Goal: Task Accomplishment & Management: Use online tool/utility

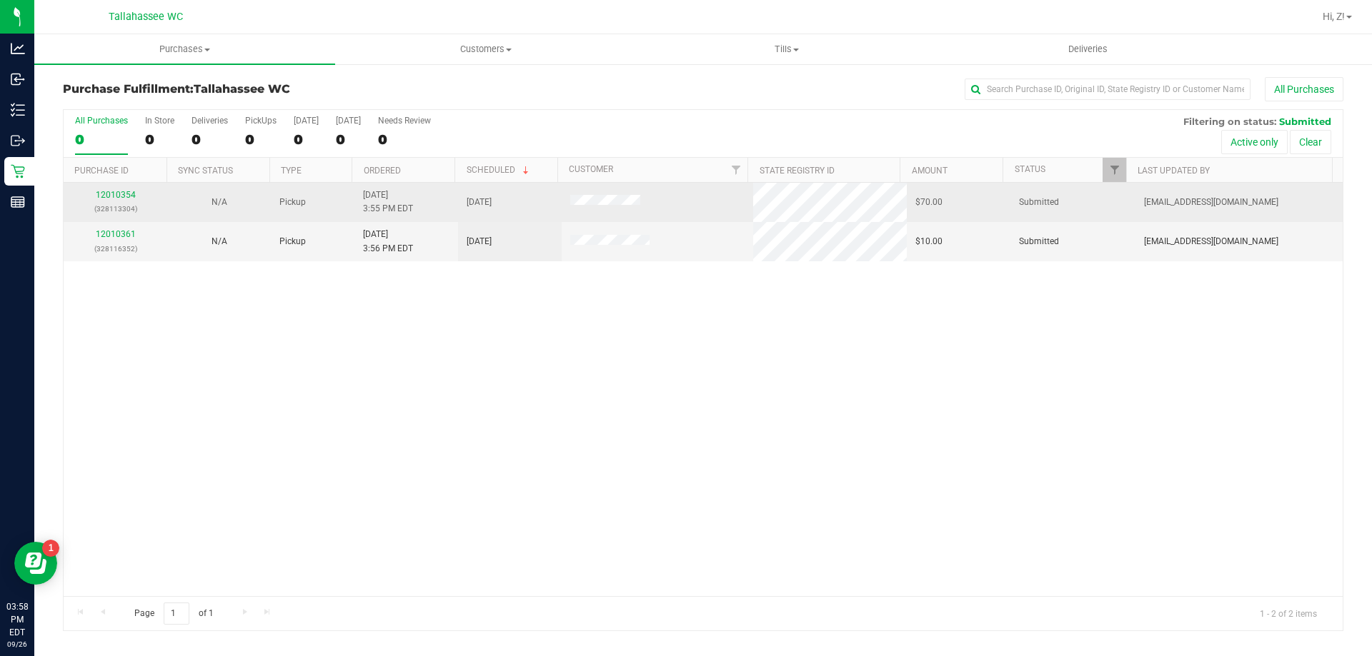
click at [118, 188] on td "12010354 (328113304)" at bounding box center [116, 202] width 104 height 39
click at [121, 191] on link "12010354" at bounding box center [116, 195] width 40 height 10
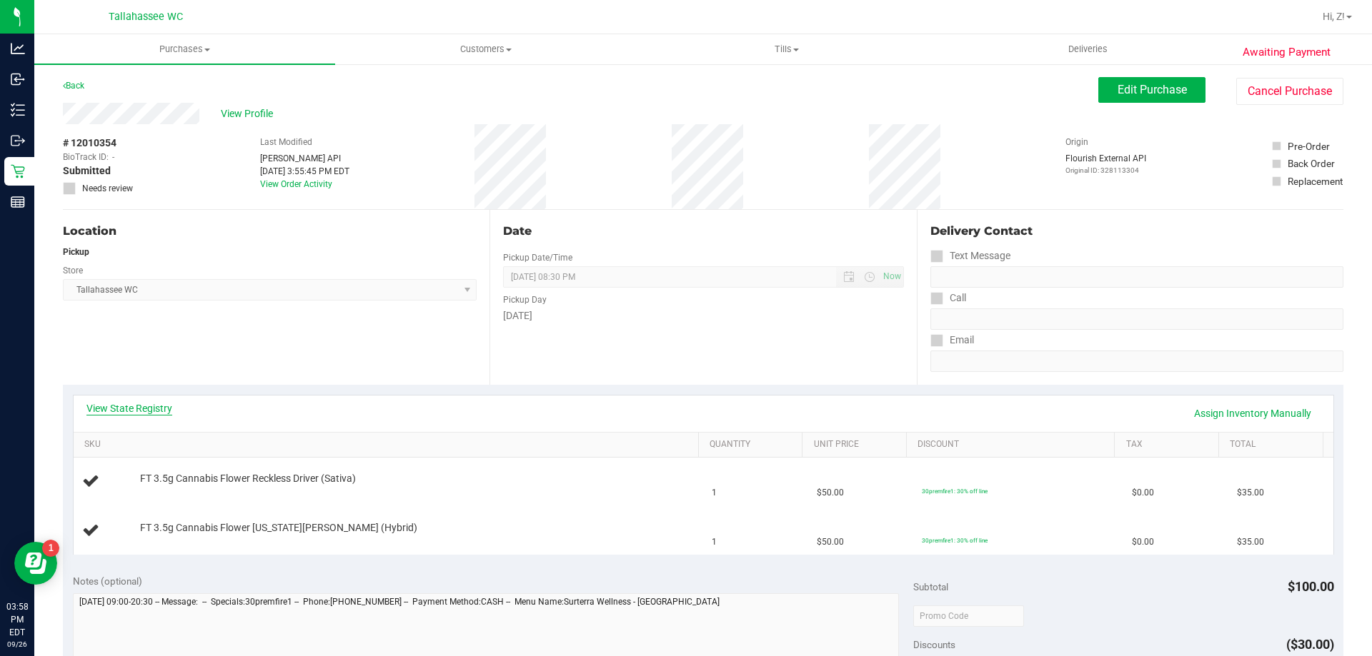
click at [138, 397] on div "View State Registry Assign Inventory Manually" at bounding box center [703, 414] width 1259 height 36
click at [141, 405] on link "View State Registry" at bounding box center [129, 408] width 86 height 14
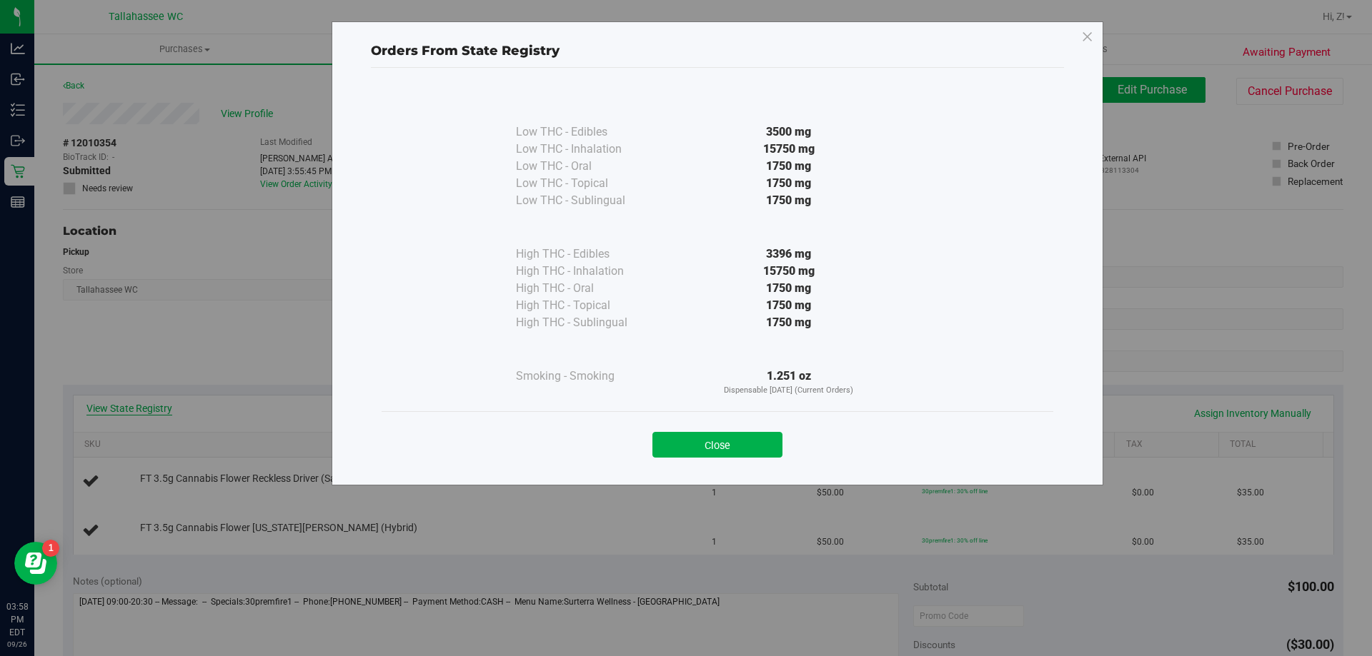
click at [142, 408] on div "Orders From State Registry Low THC - Edibles 3500 mg" at bounding box center [691, 328] width 1382 height 656
click at [721, 456] on button "Close" at bounding box center [717, 445] width 130 height 26
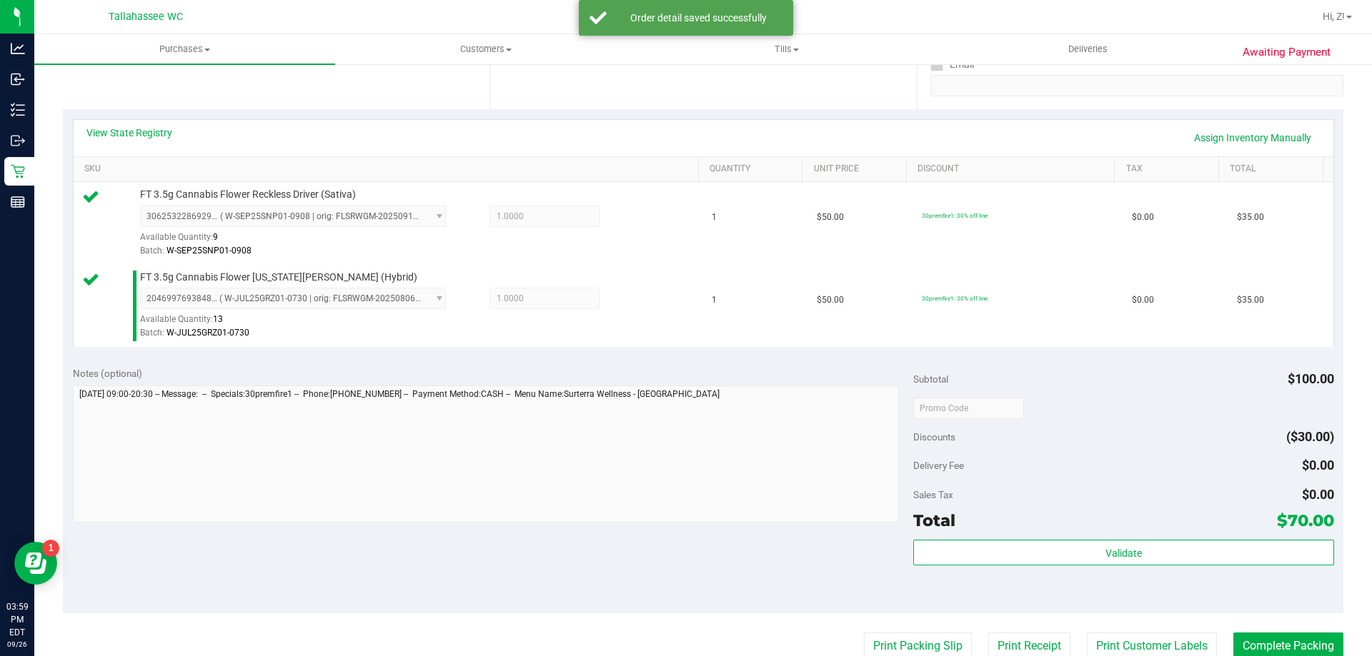
scroll to position [357, 0]
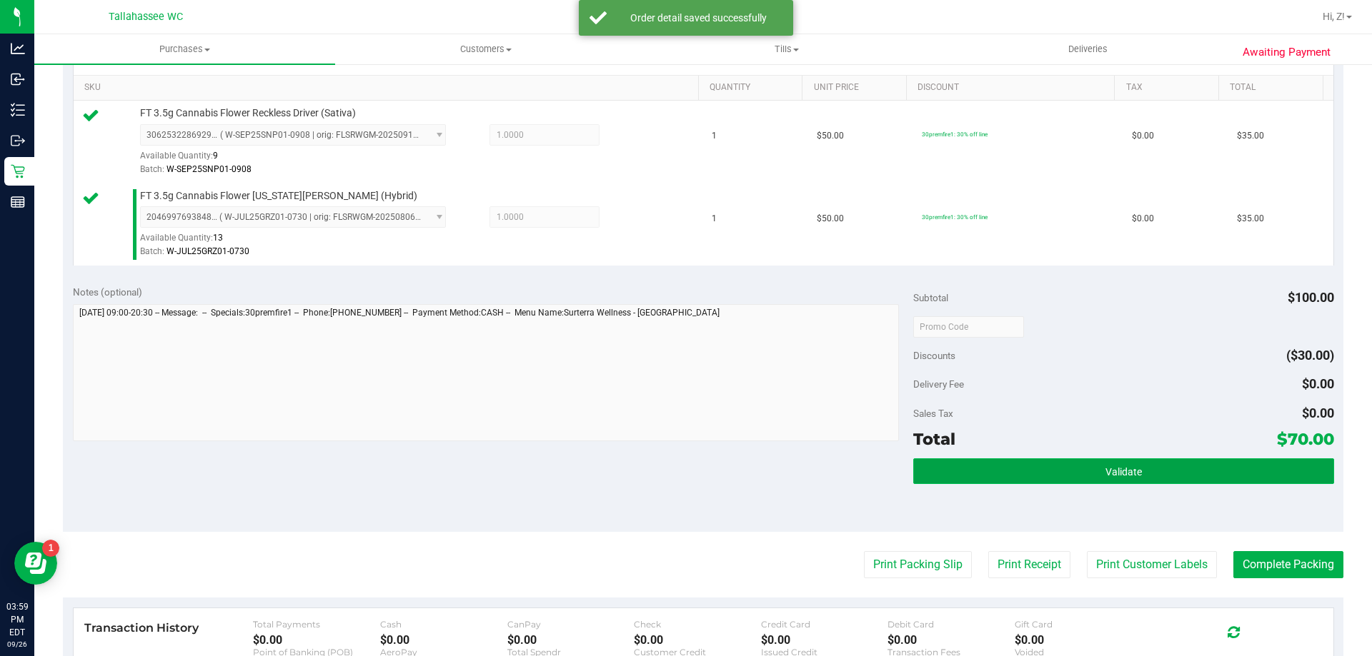
click at [1105, 466] on span "Validate" at bounding box center [1123, 471] width 36 height 11
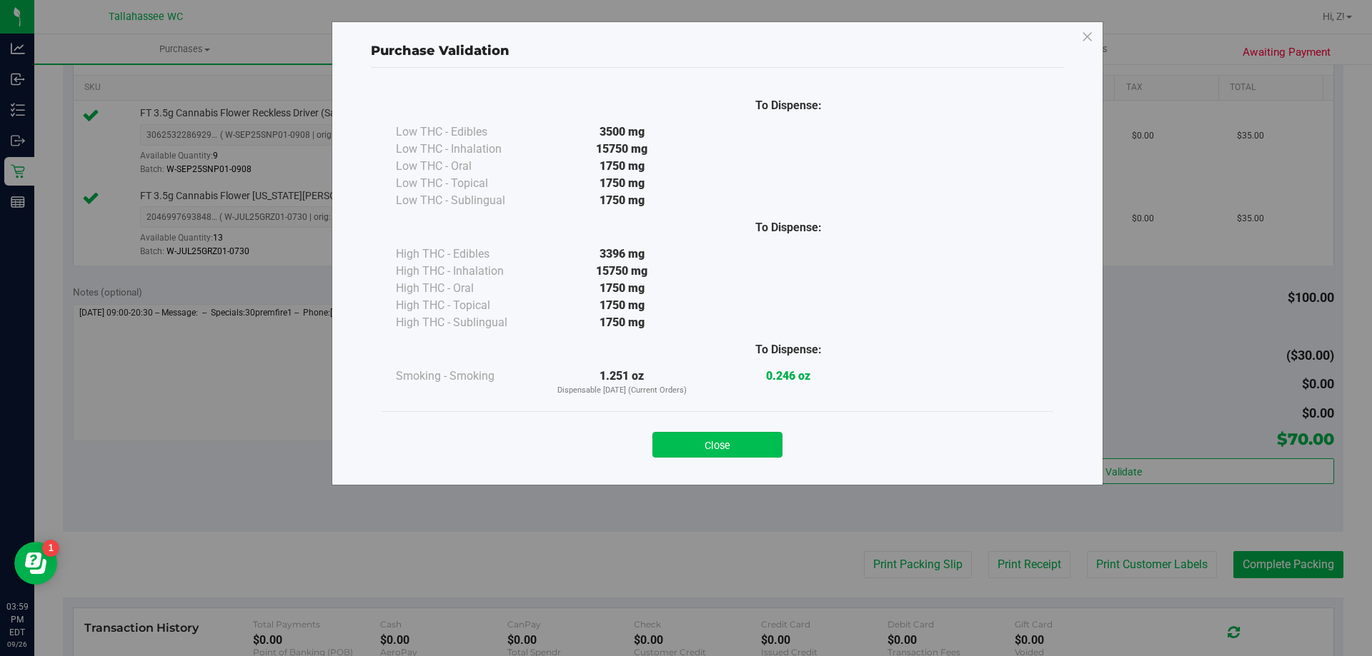
click at [732, 441] on button "Close" at bounding box center [717, 445] width 130 height 26
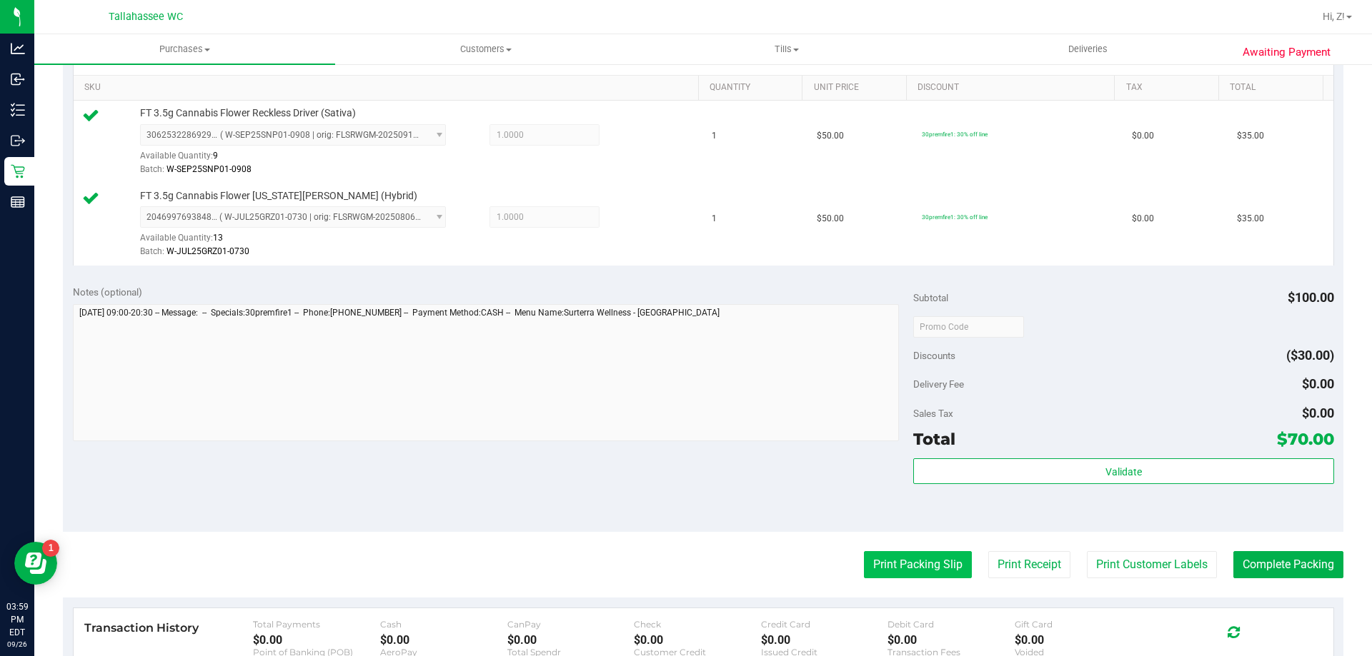
click at [890, 559] on button "Print Packing Slip" at bounding box center [918, 564] width 108 height 27
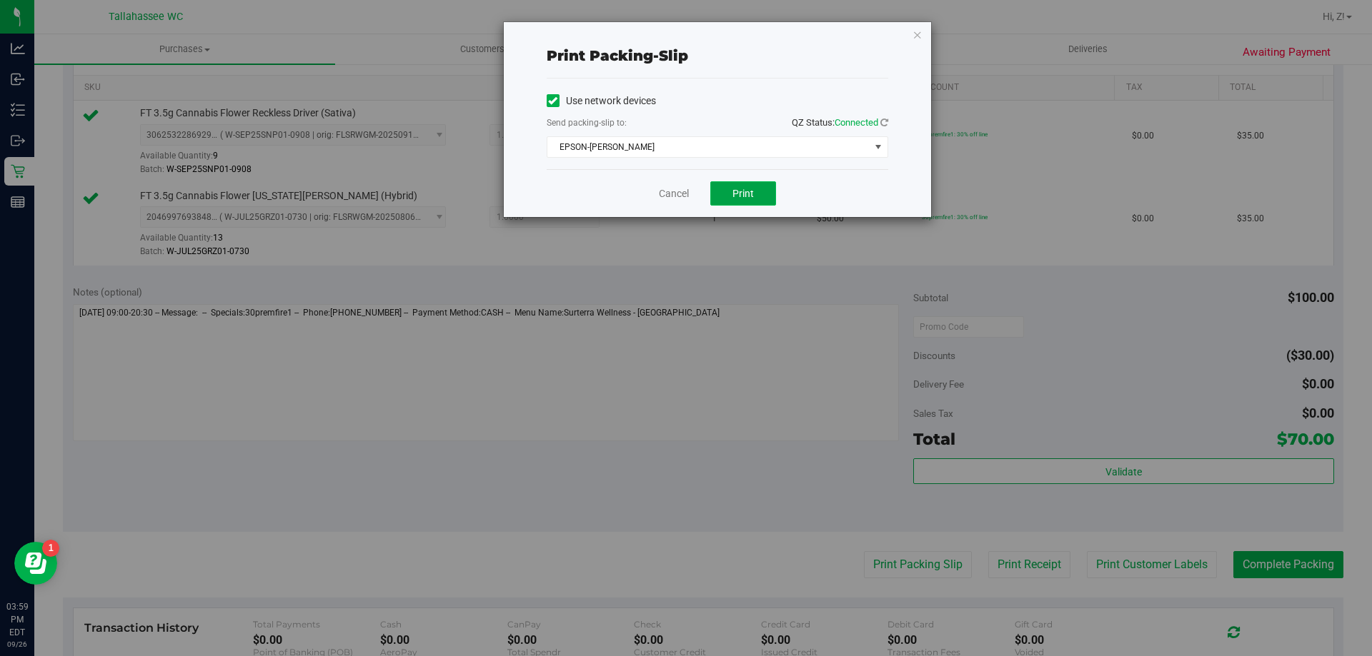
click at [752, 197] on span "Print" at bounding box center [742, 193] width 21 height 11
click at [914, 36] on icon "button" at bounding box center [917, 34] width 10 height 17
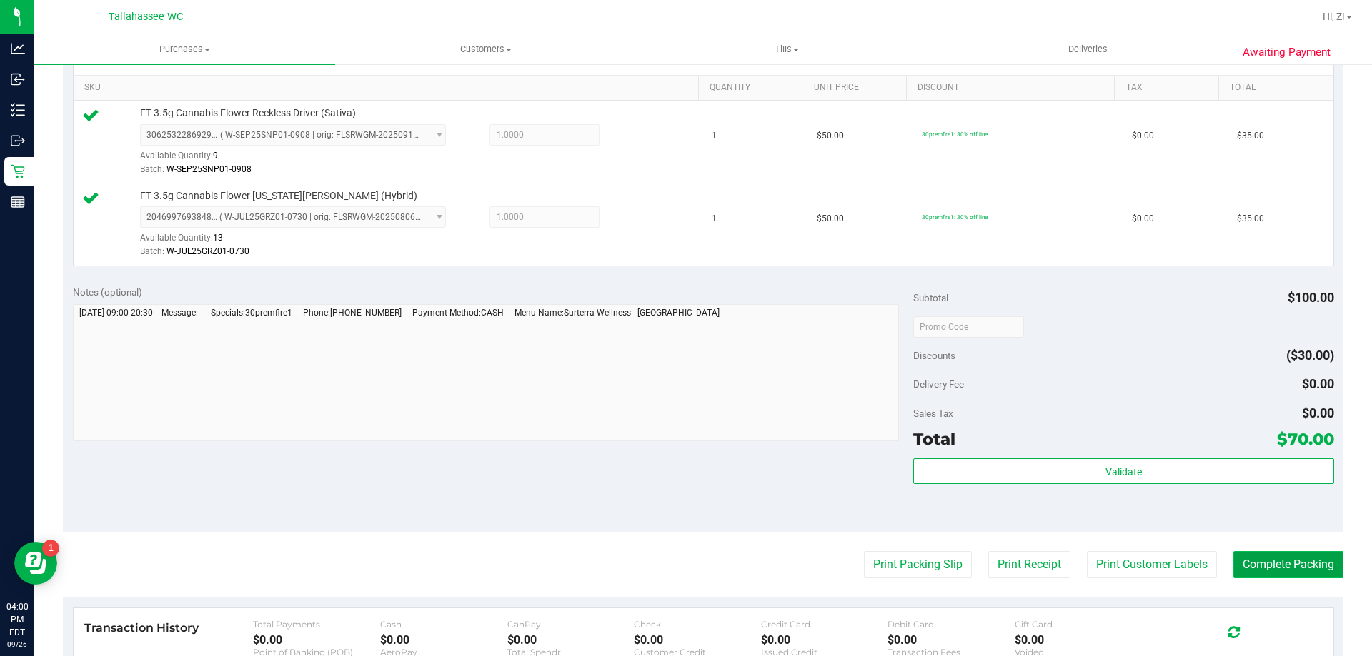
click at [1252, 561] on button "Complete Packing" at bounding box center [1288, 564] width 110 height 27
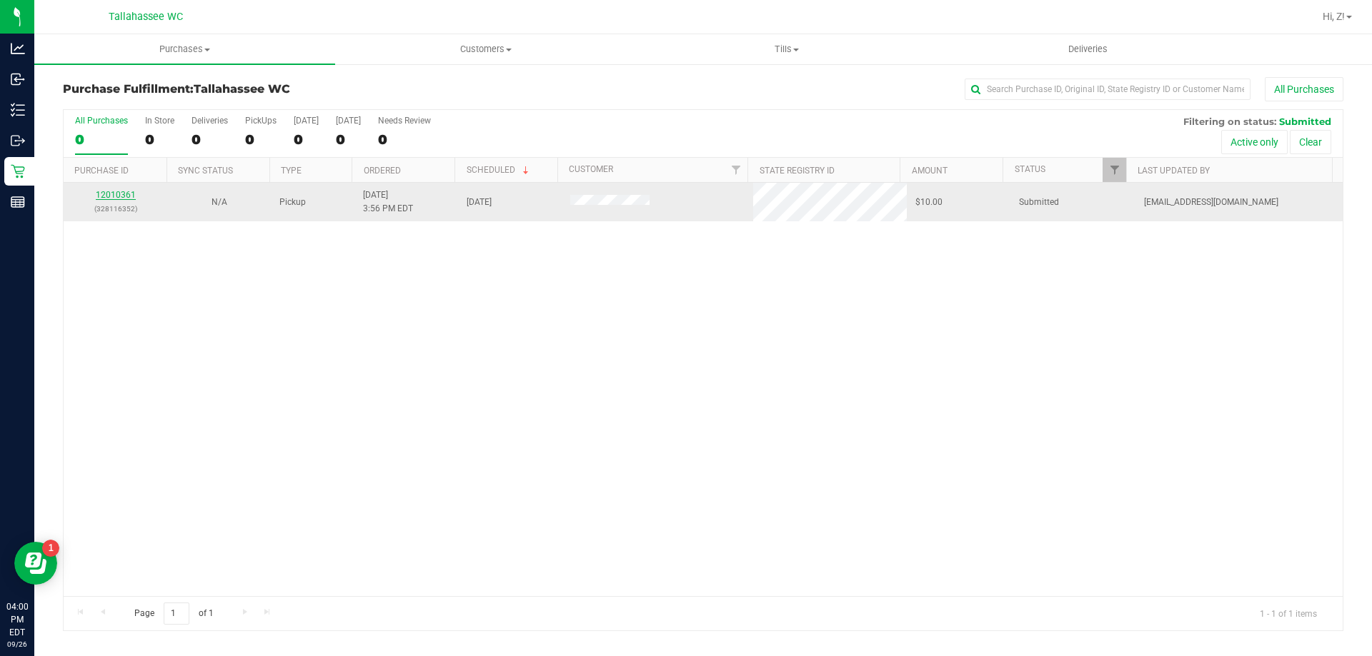
click at [125, 195] on link "12010361" at bounding box center [116, 195] width 40 height 10
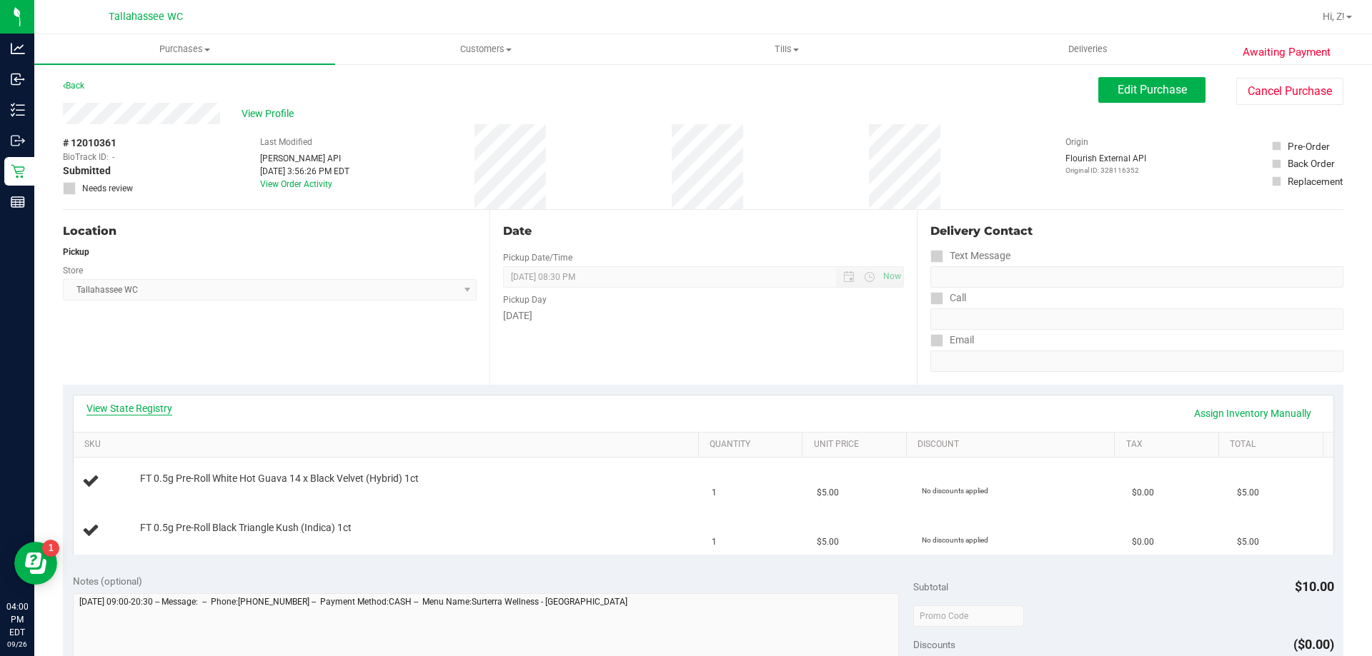
click at [134, 408] on link "View State Registry" at bounding box center [129, 408] width 86 height 14
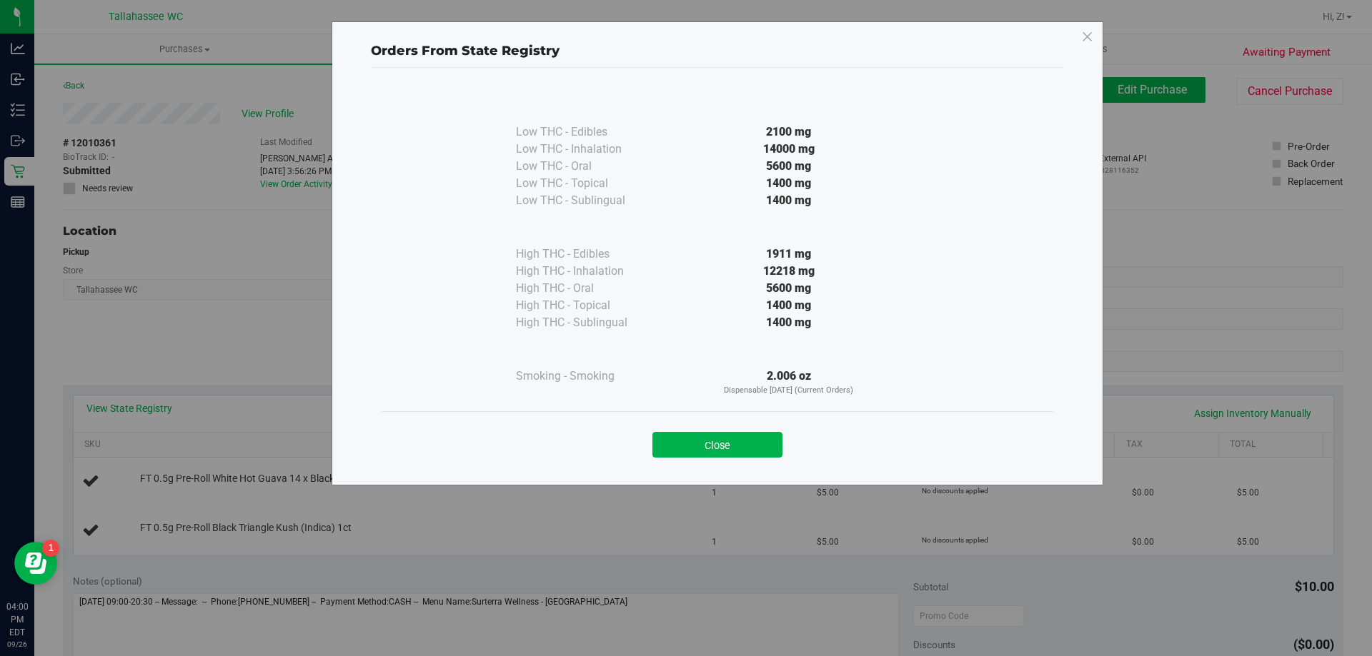
click at [766, 445] on button "Close" at bounding box center [717, 445] width 130 height 26
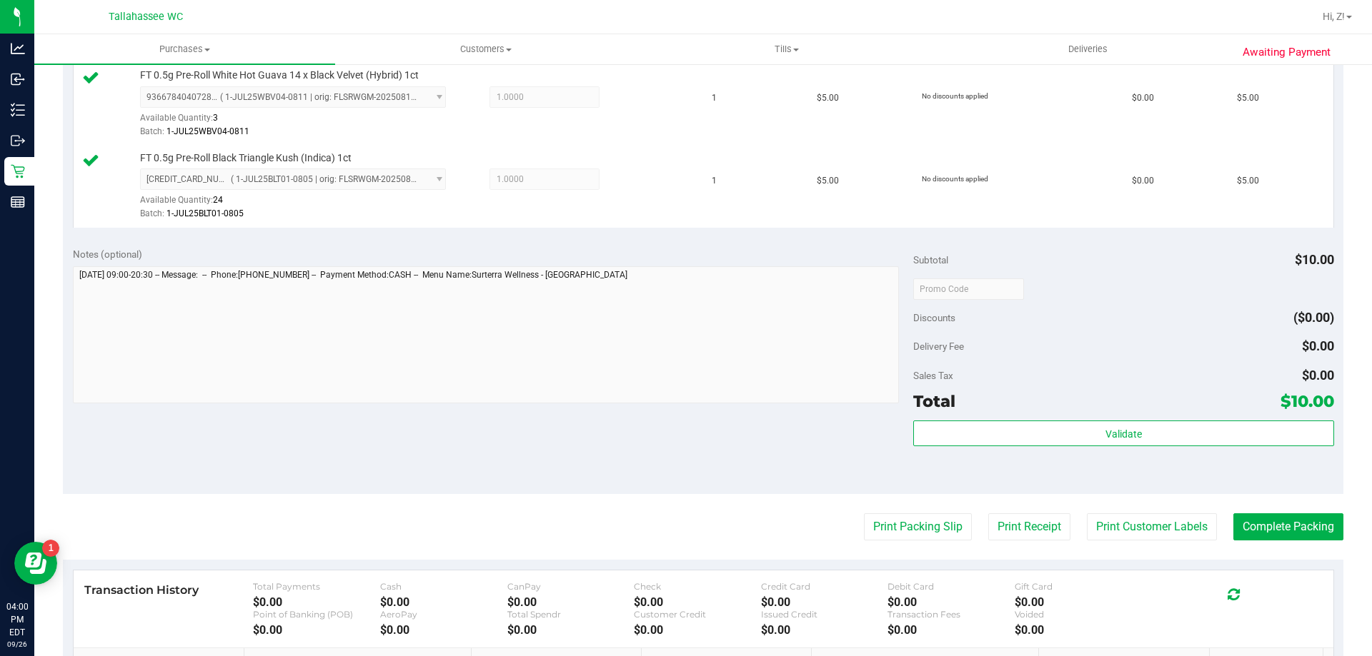
scroll to position [500, 0]
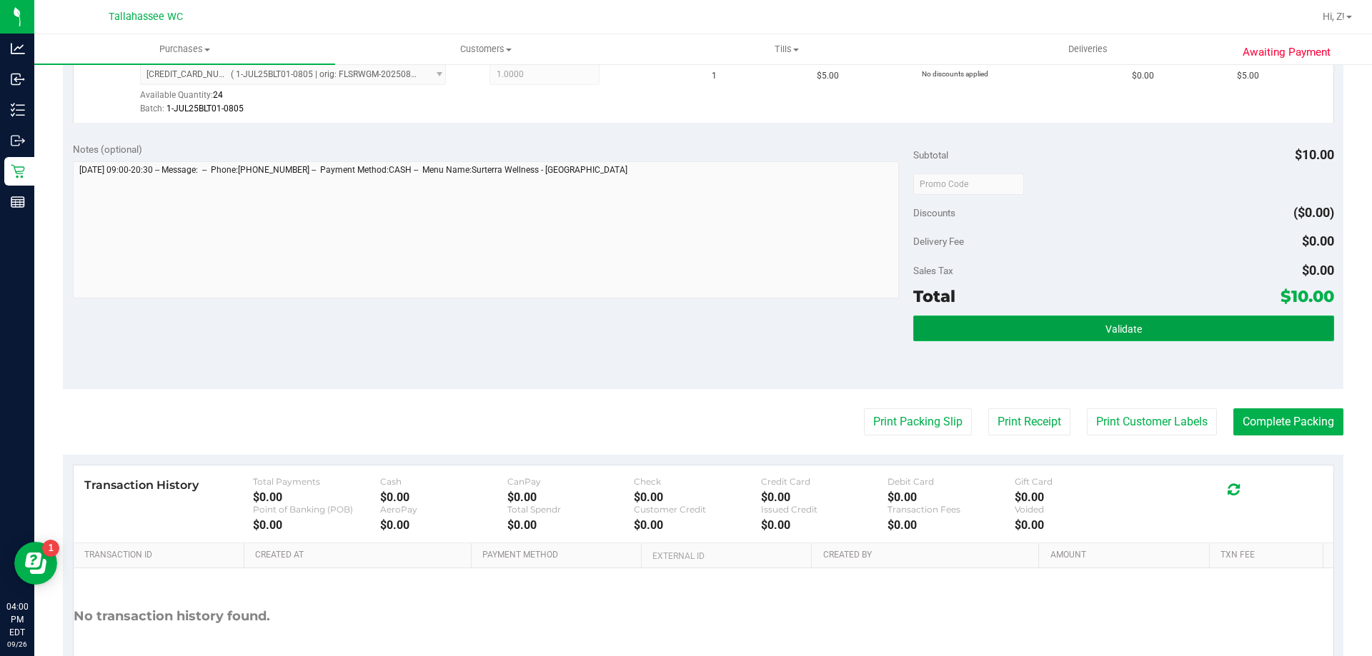
click at [1117, 337] on button "Validate" at bounding box center [1123, 329] width 420 height 26
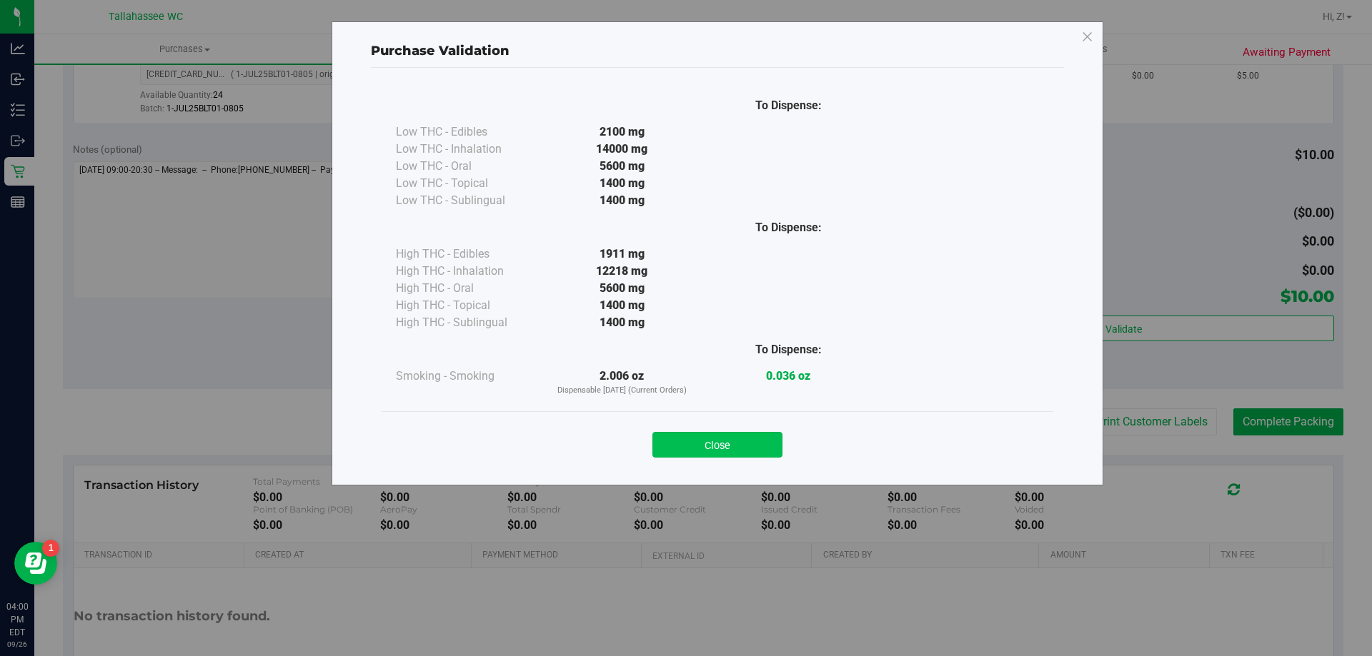
click at [747, 451] on button "Close" at bounding box center [717, 445] width 130 height 26
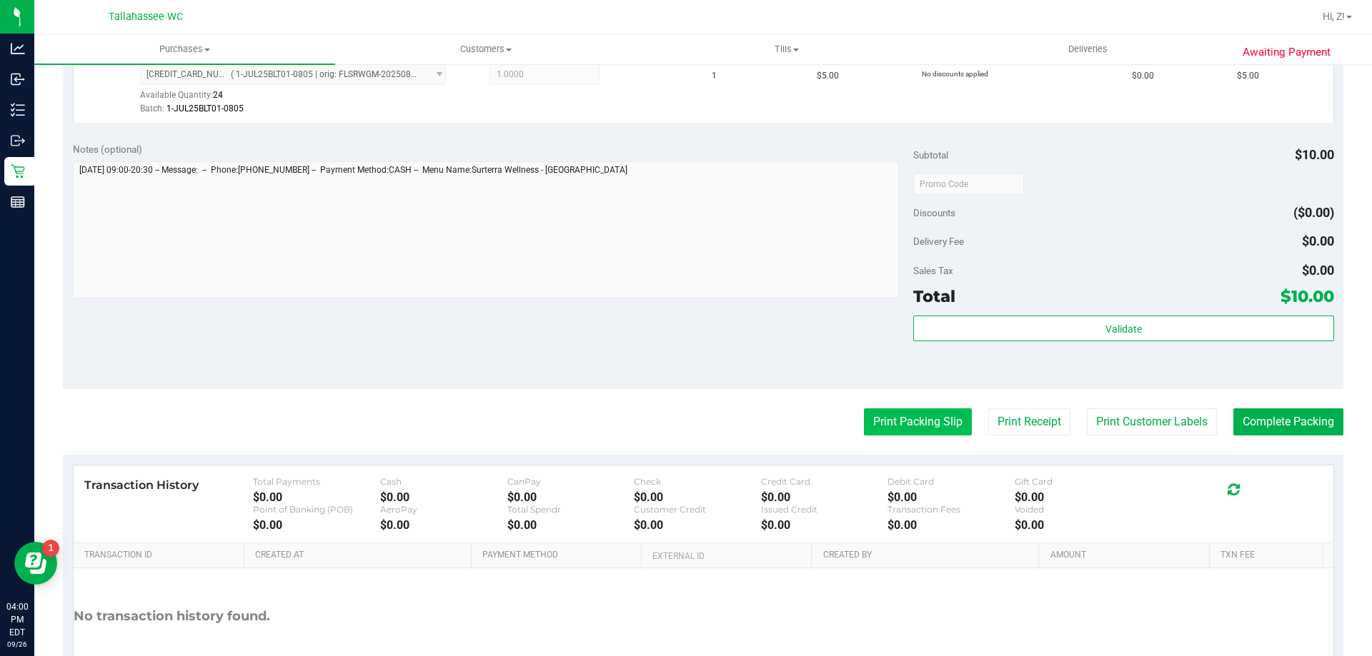
click at [873, 417] on button "Print Packing Slip" at bounding box center [918, 422] width 108 height 27
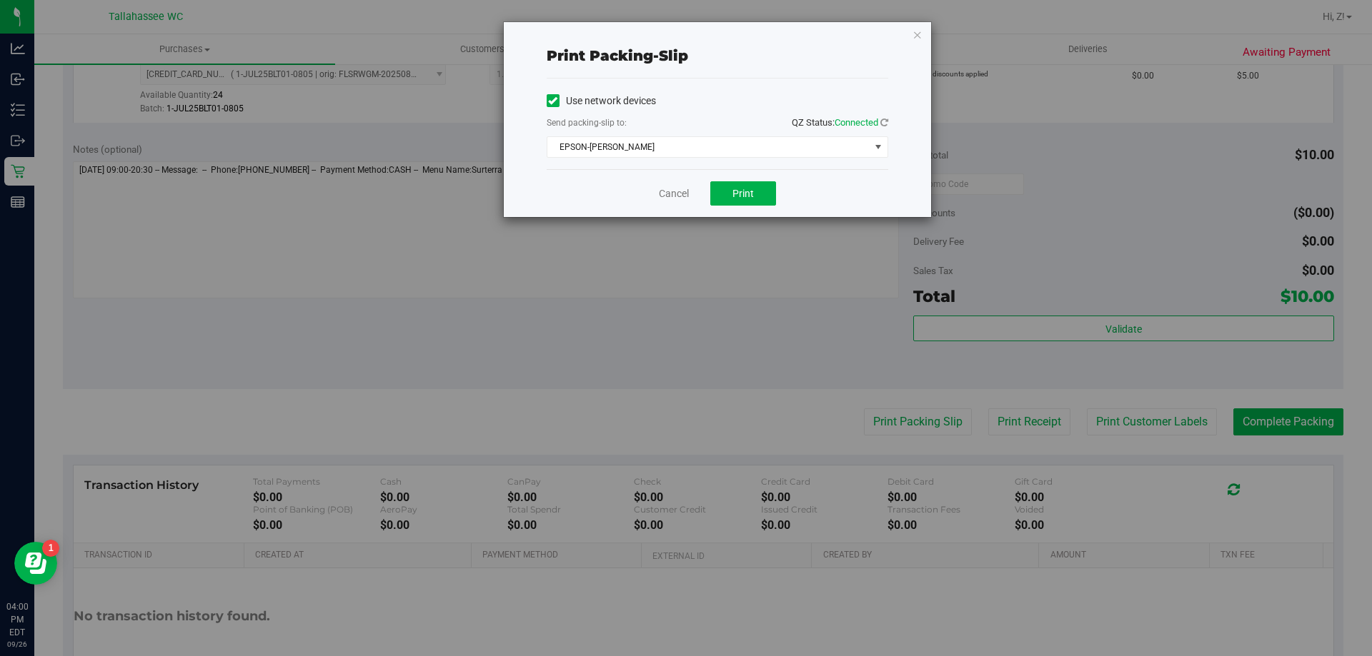
click at [746, 207] on div "Cancel Print" at bounding box center [716, 193] width 341 height 48
click at [761, 201] on button "Print" at bounding box center [743, 193] width 66 height 24
click at [916, 32] on icon "button" at bounding box center [917, 34] width 10 height 17
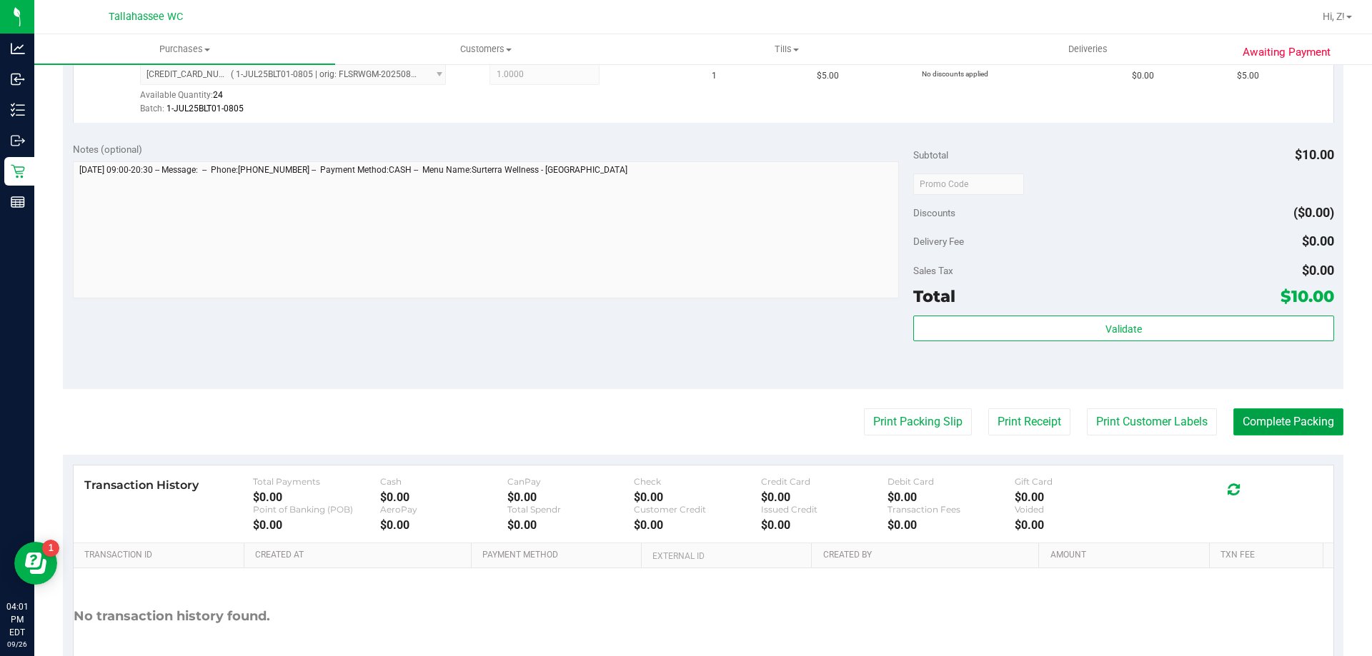
click at [1284, 415] on button "Complete Packing" at bounding box center [1288, 422] width 110 height 27
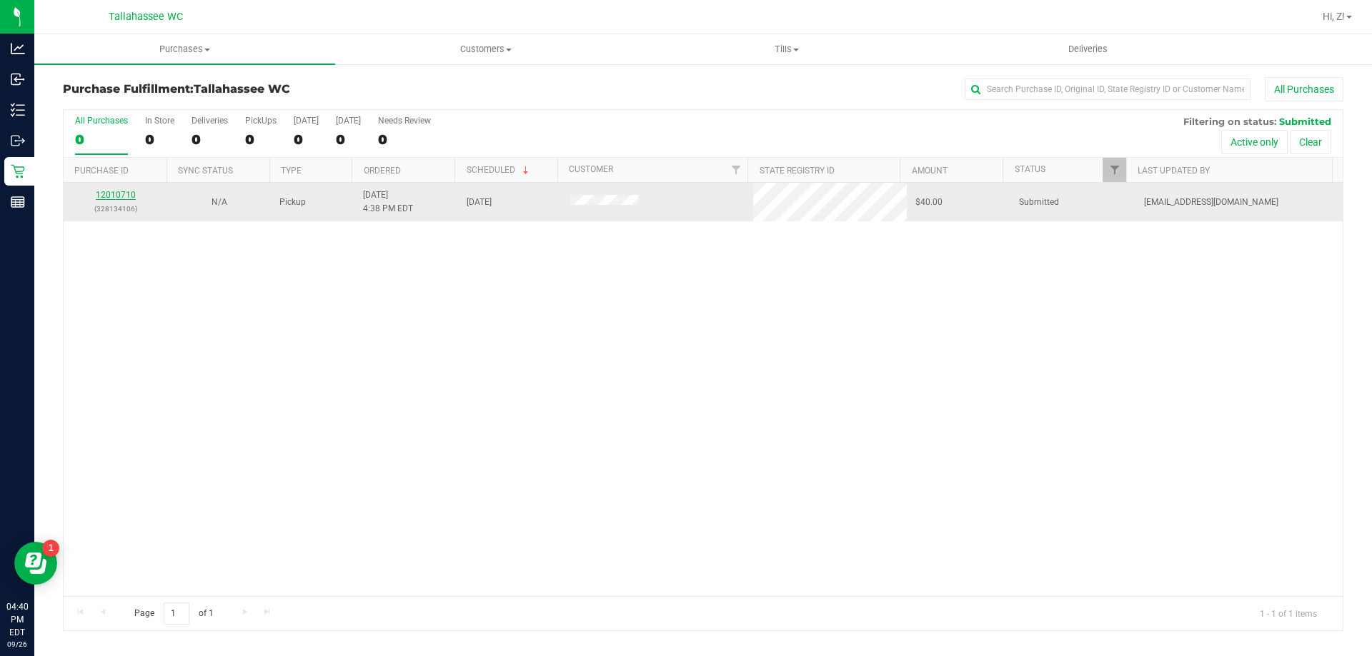
click at [121, 195] on link "12010710" at bounding box center [116, 195] width 40 height 10
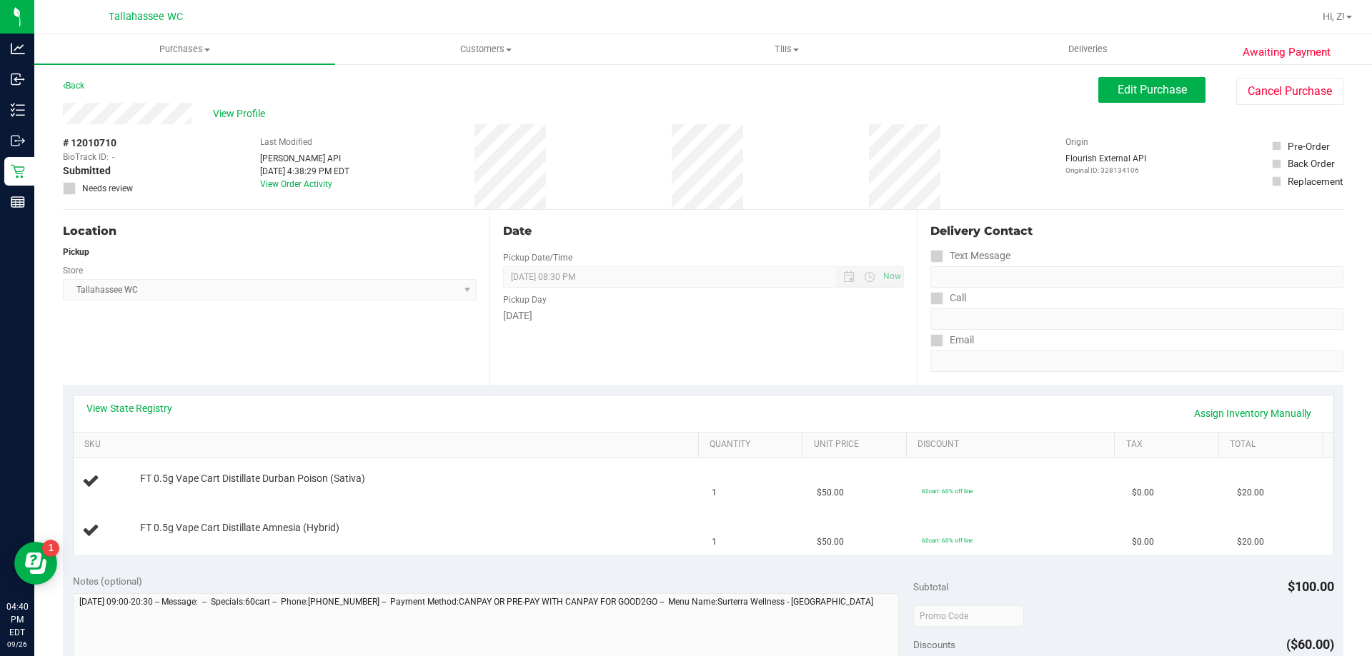
click at [147, 398] on div "View State Registry Assign Inventory Manually" at bounding box center [703, 414] width 1259 height 36
click at [142, 404] on link "View State Registry" at bounding box center [129, 408] width 86 height 14
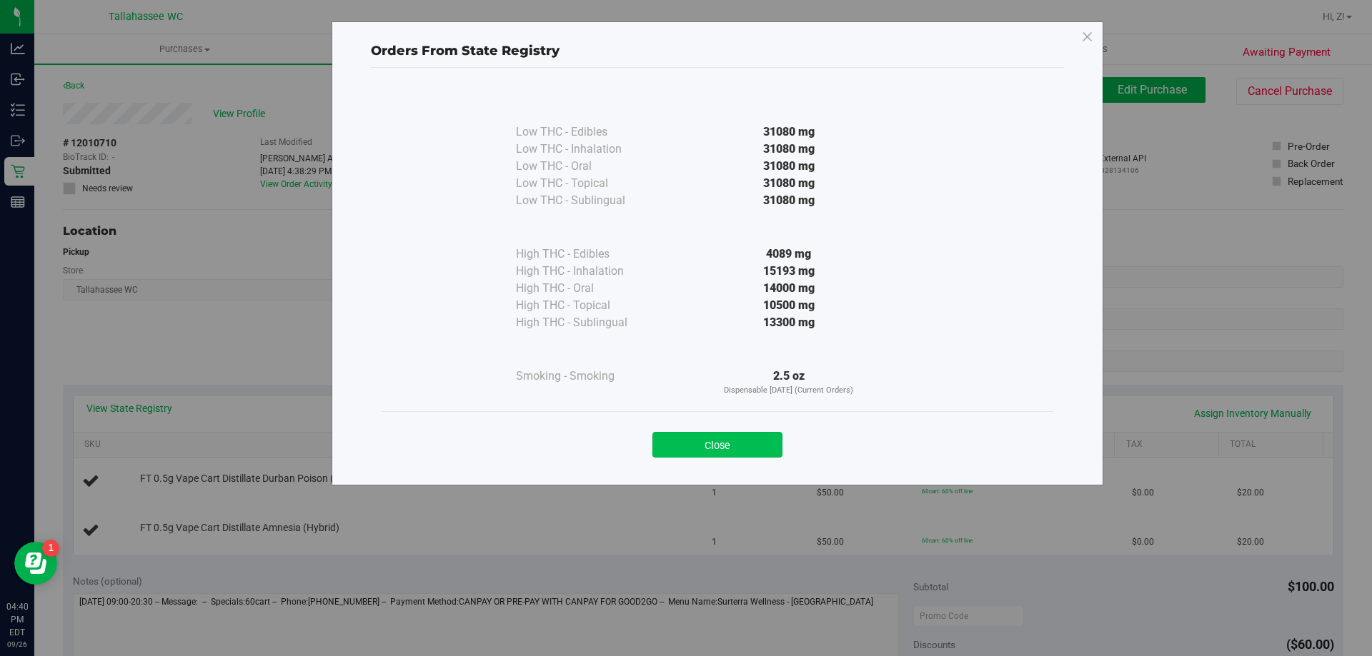
click at [774, 438] on button "Close" at bounding box center [717, 445] width 130 height 26
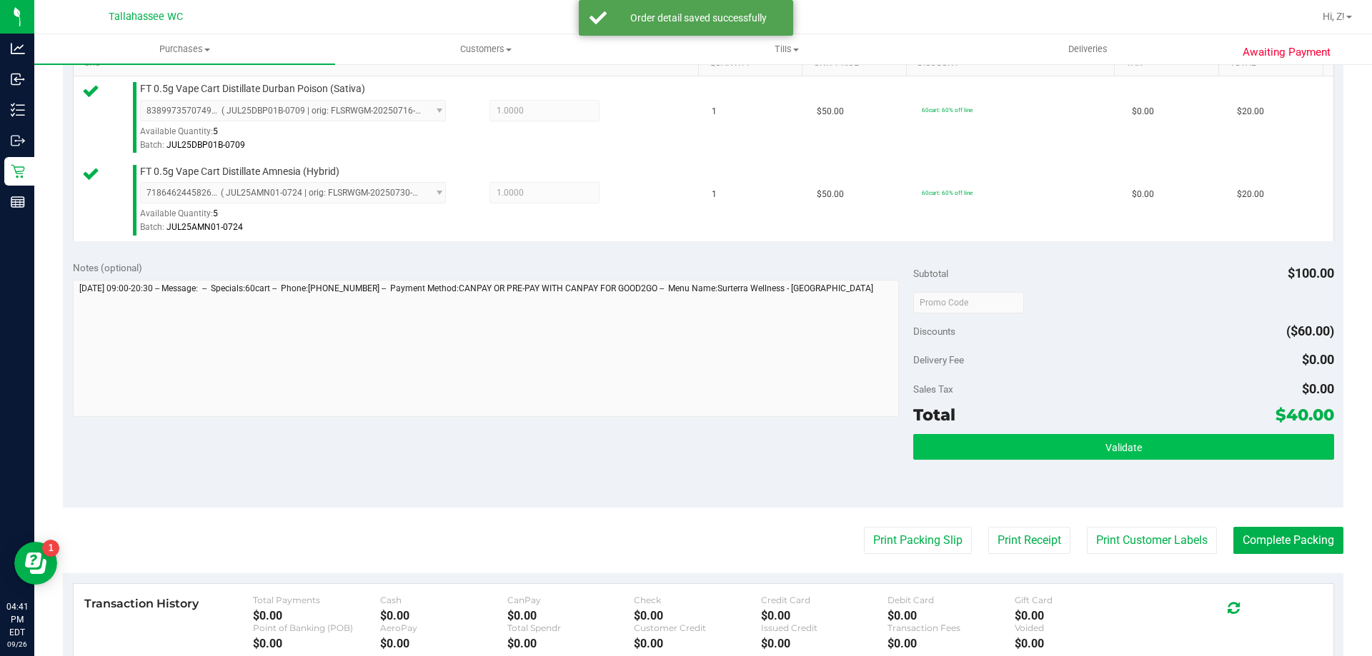
scroll to position [500, 0]
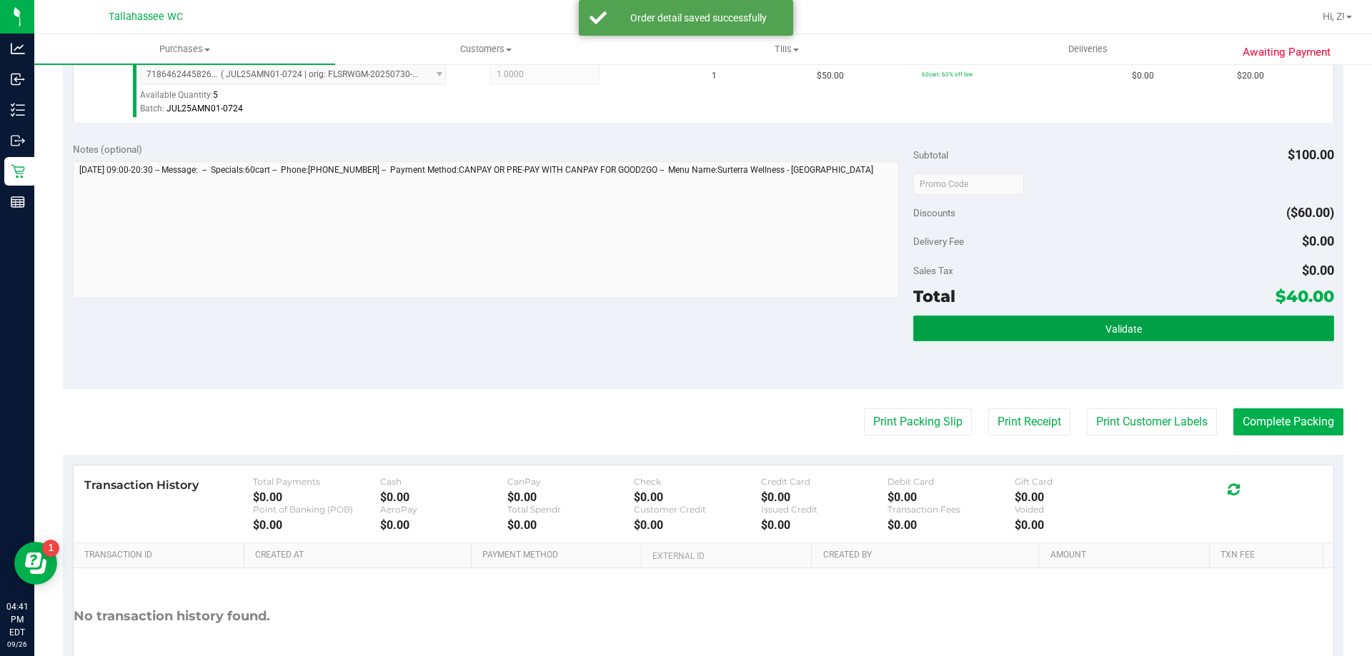
click at [1133, 329] on button "Validate" at bounding box center [1123, 329] width 420 height 26
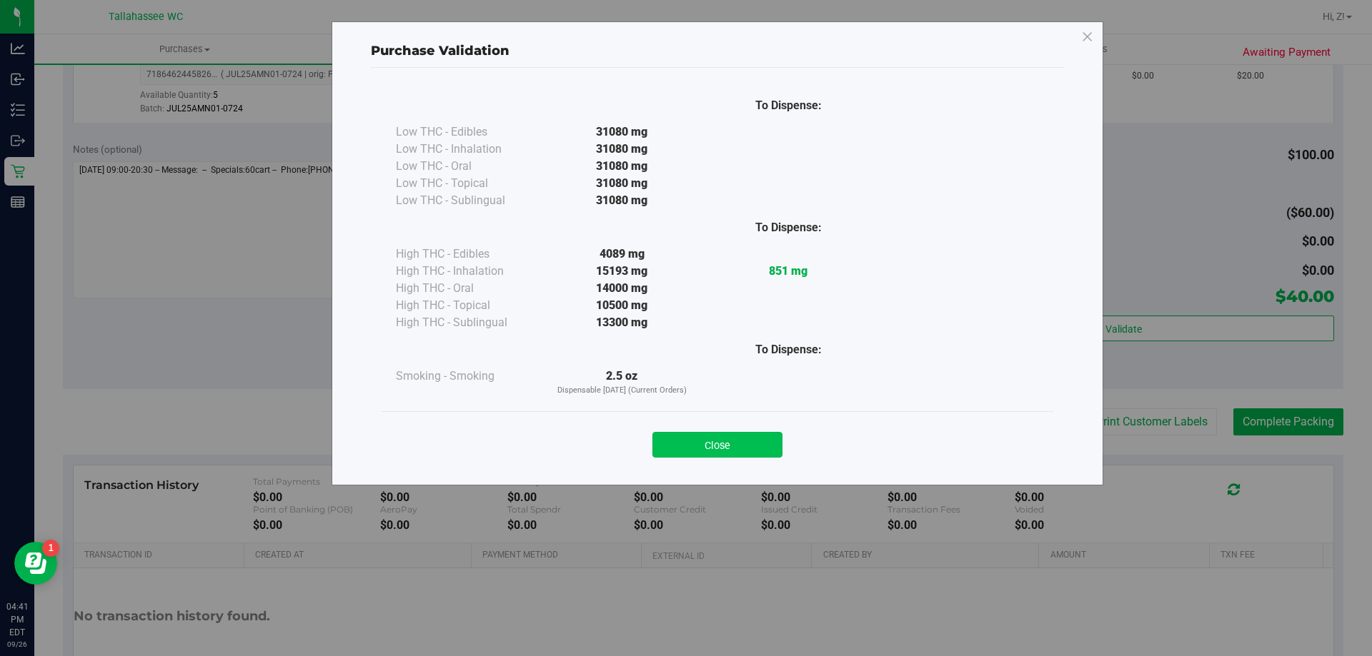
click at [705, 449] on button "Close" at bounding box center [717, 445] width 130 height 26
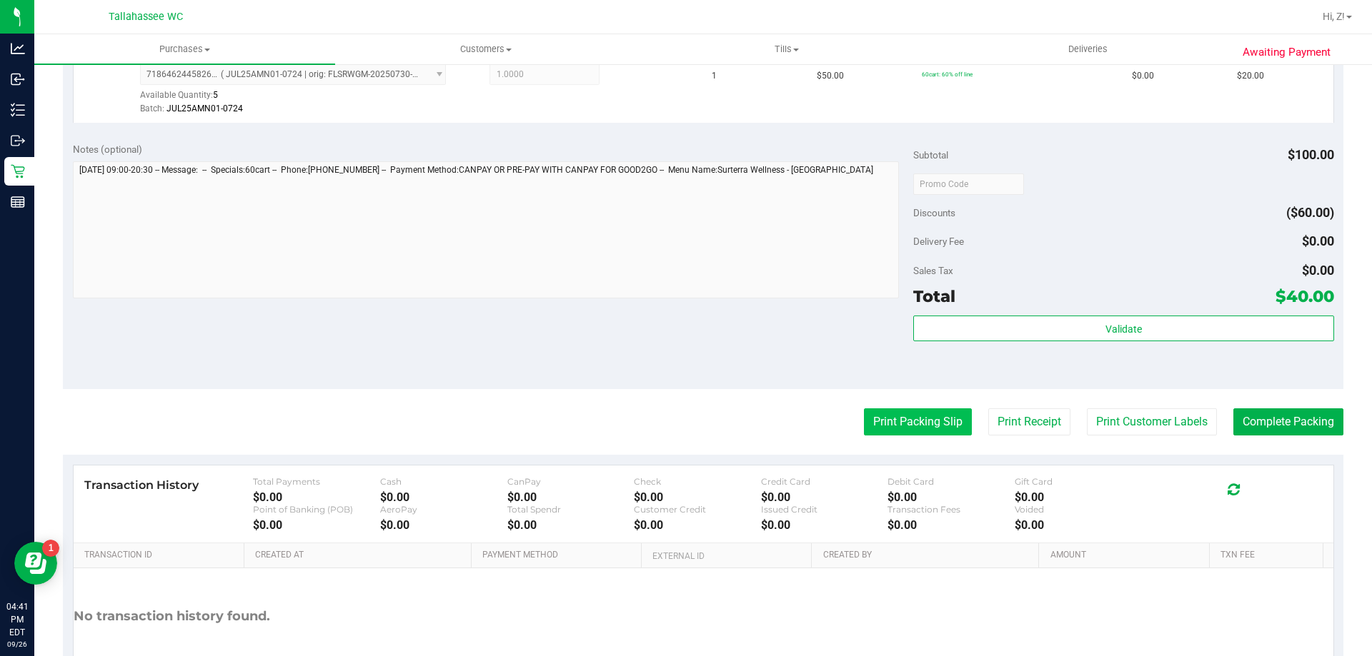
click at [916, 417] on button "Print Packing Slip" at bounding box center [918, 422] width 108 height 27
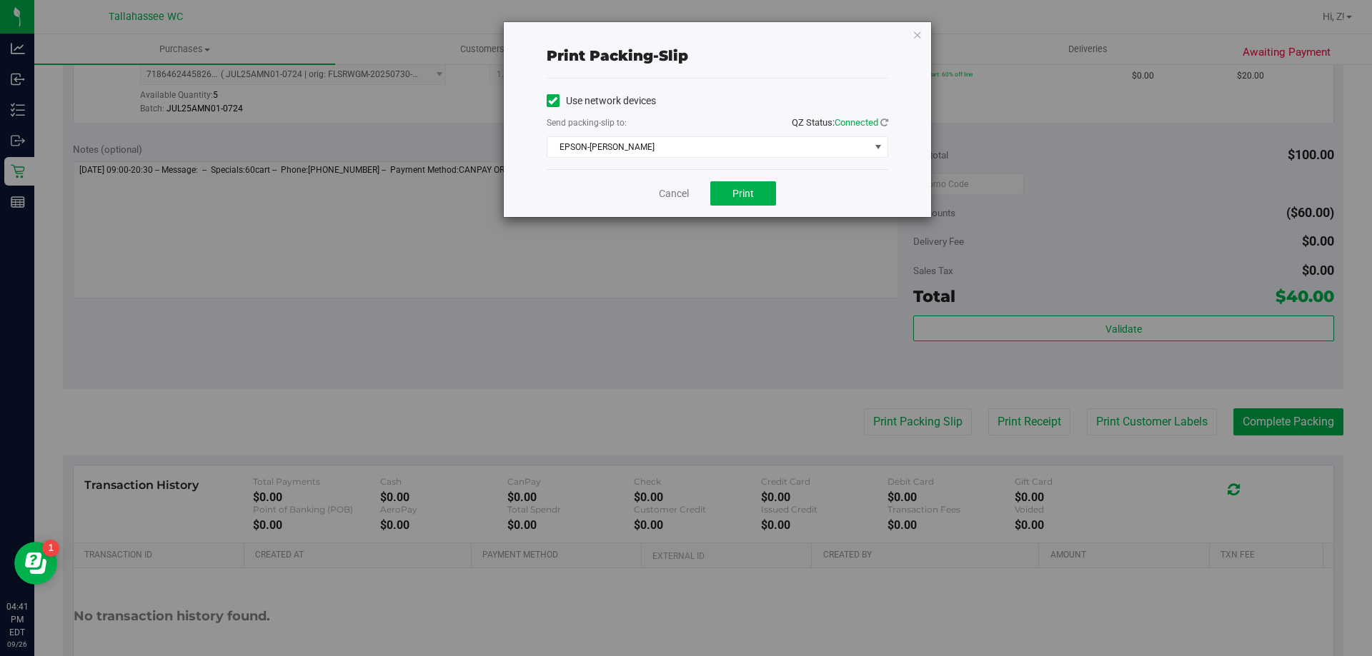
click at [746, 214] on div "Cancel Print" at bounding box center [716, 193] width 341 height 48
click at [759, 175] on div "Cancel Print" at bounding box center [716, 193] width 341 height 48
click at [760, 191] on button "Print" at bounding box center [743, 193] width 66 height 24
click at [918, 37] on icon "button" at bounding box center [917, 34] width 10 height 17
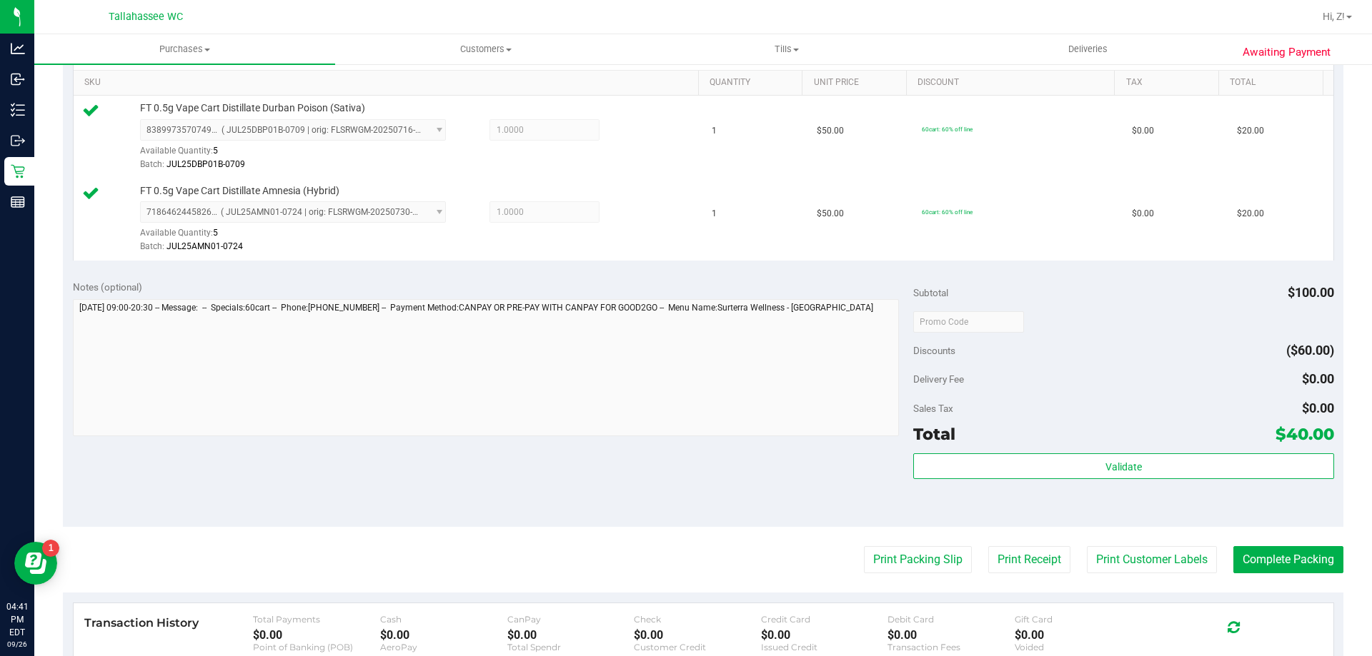
scroll to position [429, 0]
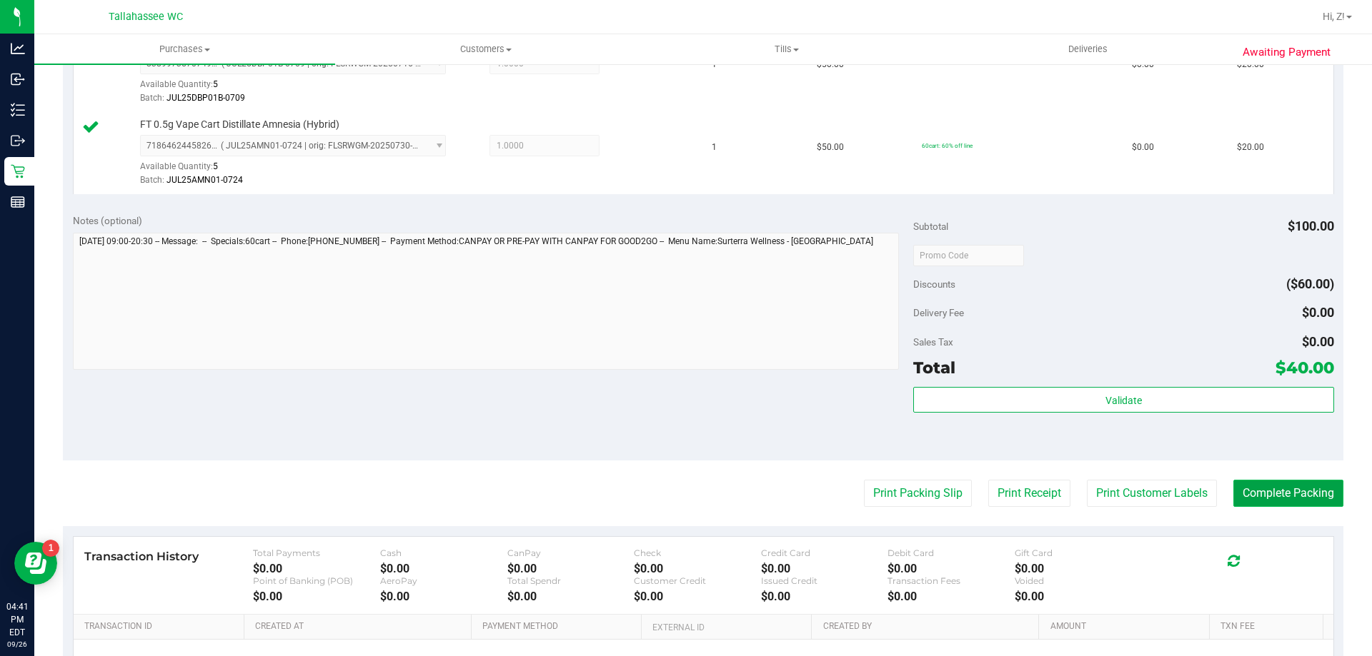
click at [1247, 491] on button "Complete Packing" at bounding box center [1288, 493] width 110 height 27
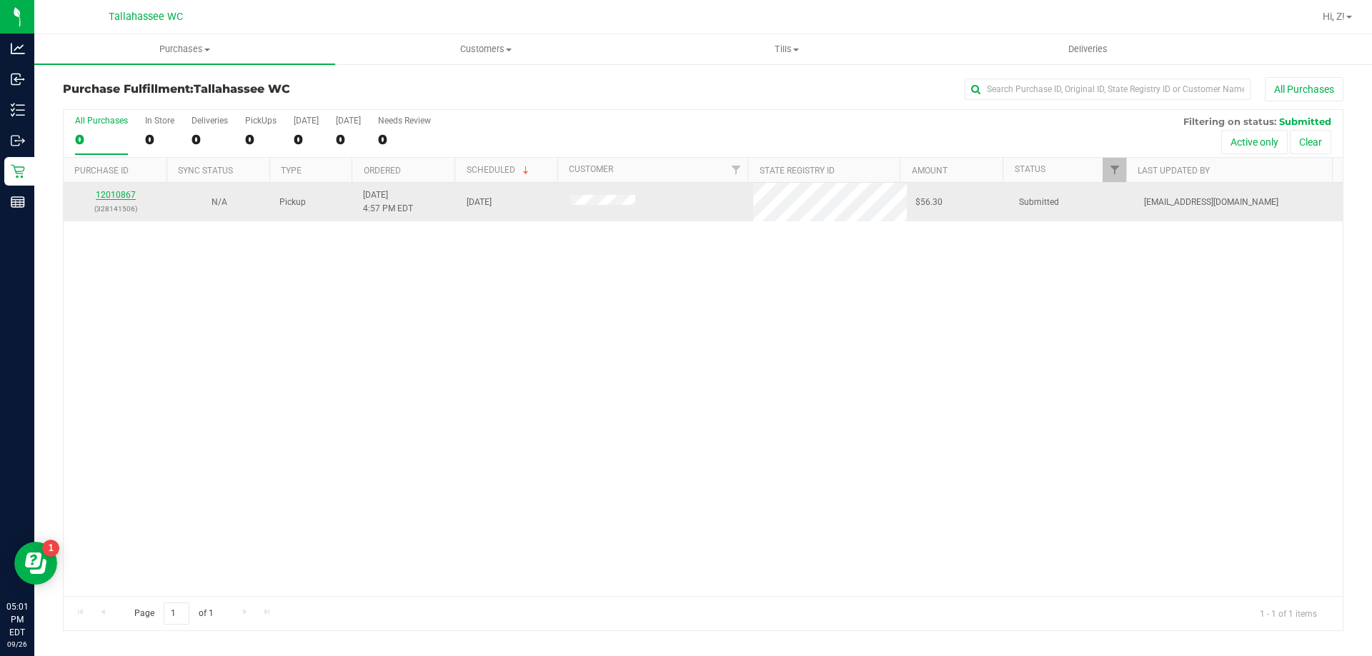
click at [116, 197] on link "12010867" at bounding box center [116, 195] width 40 height 10
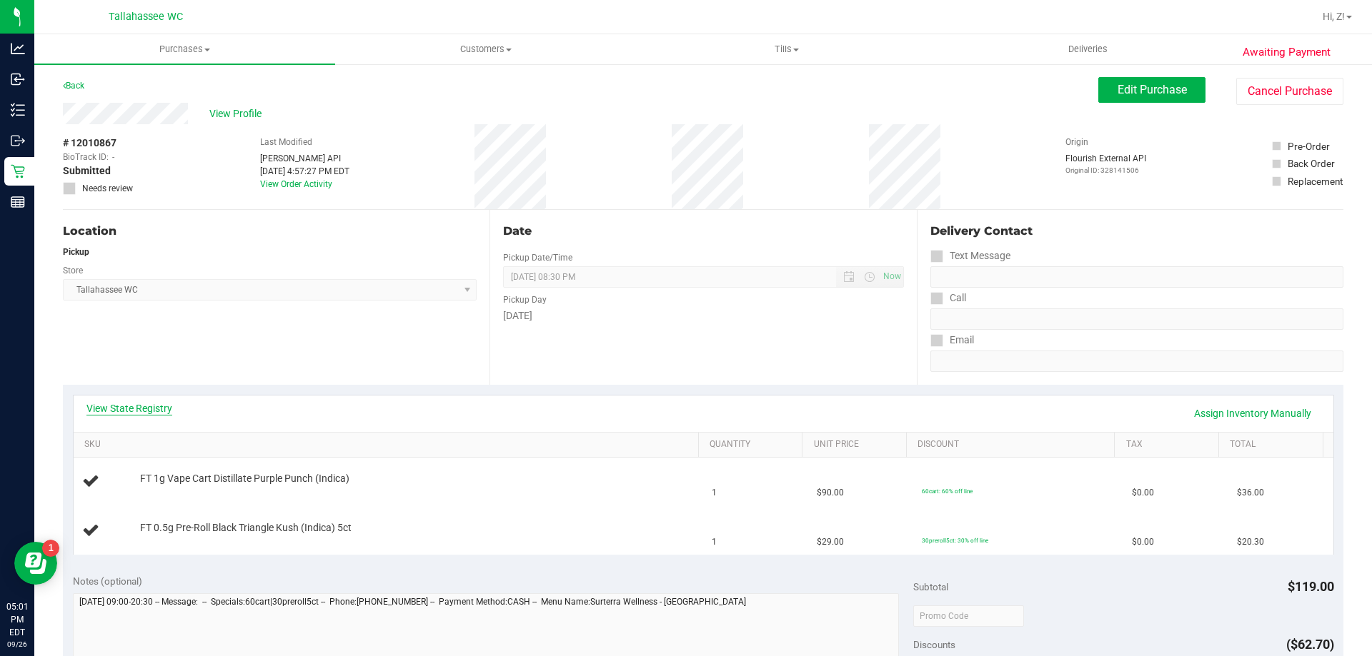
click at [148, 406] on link "View State Registry" at bounding box center [129, 408] width 86 height 14
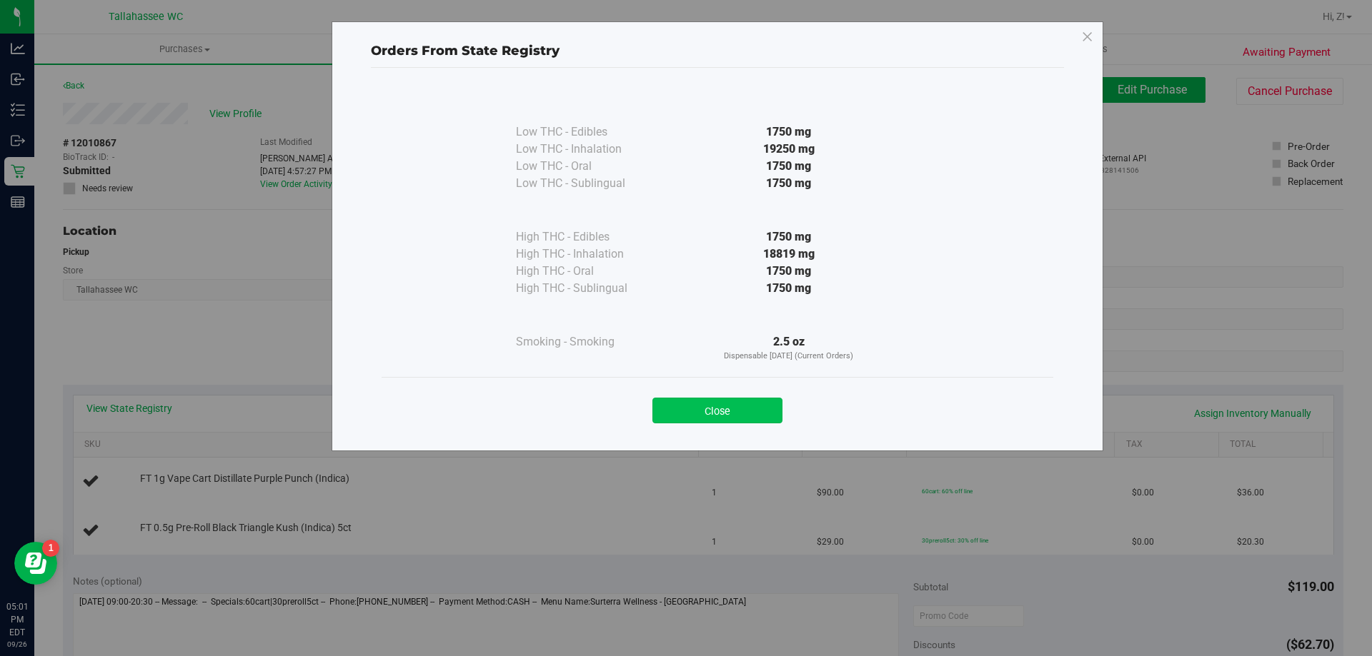
click at [734, 407] on button "Close" at bounding box center [717, 411] width 130 height 26
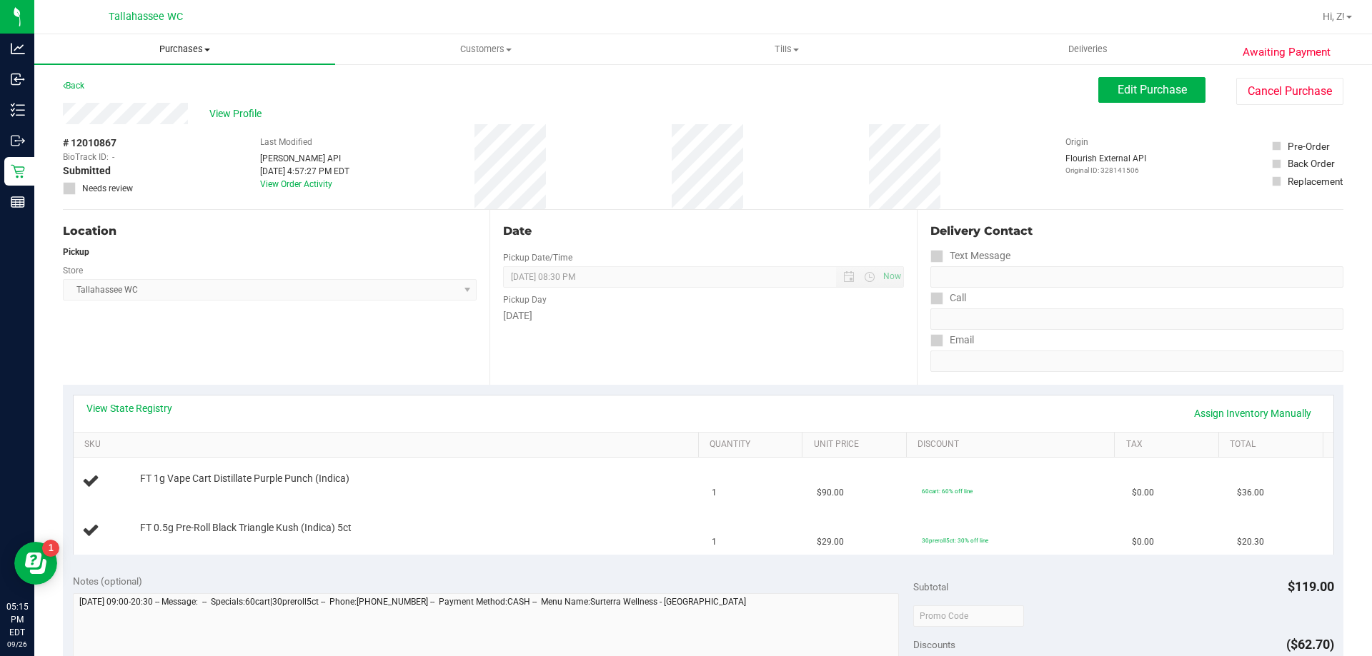
click at [203, 44] on span "Purchases" at bounding box center [184, 49] width 301 height 13
click at [108, 99] on span "Fulfillment" at bounding box center [78, 103] width 89 height 12
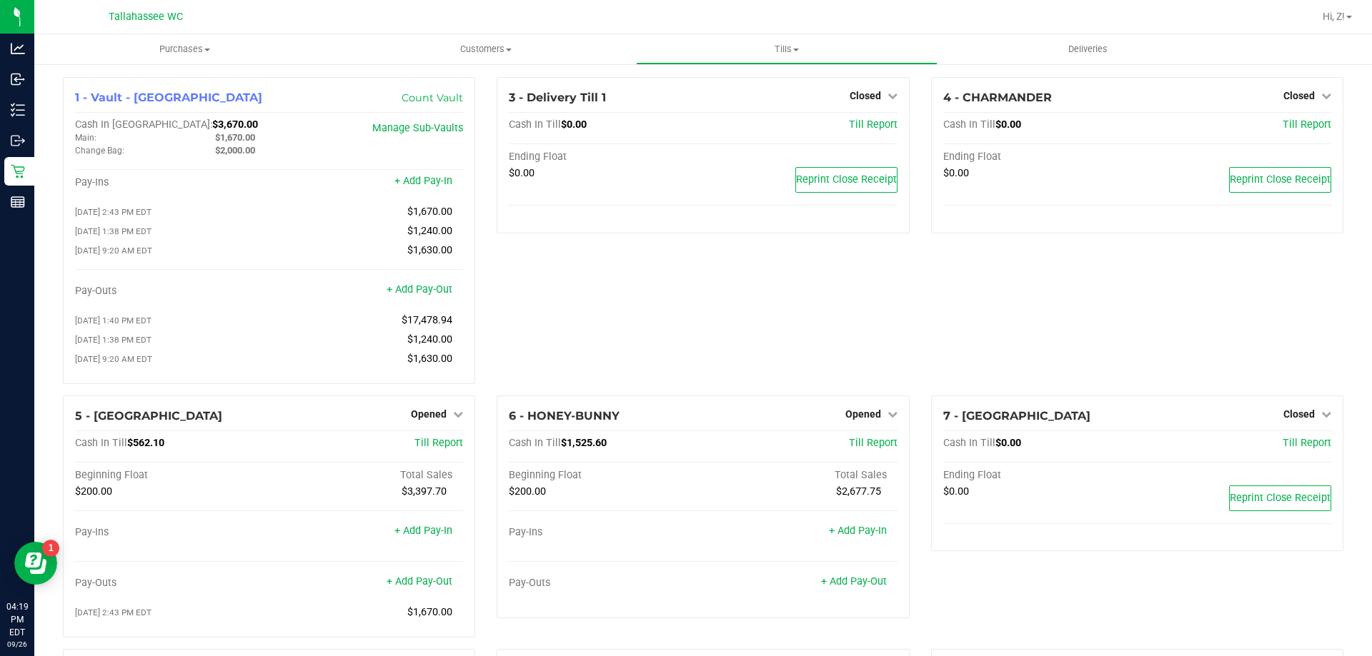
scroll to position [214, 0]
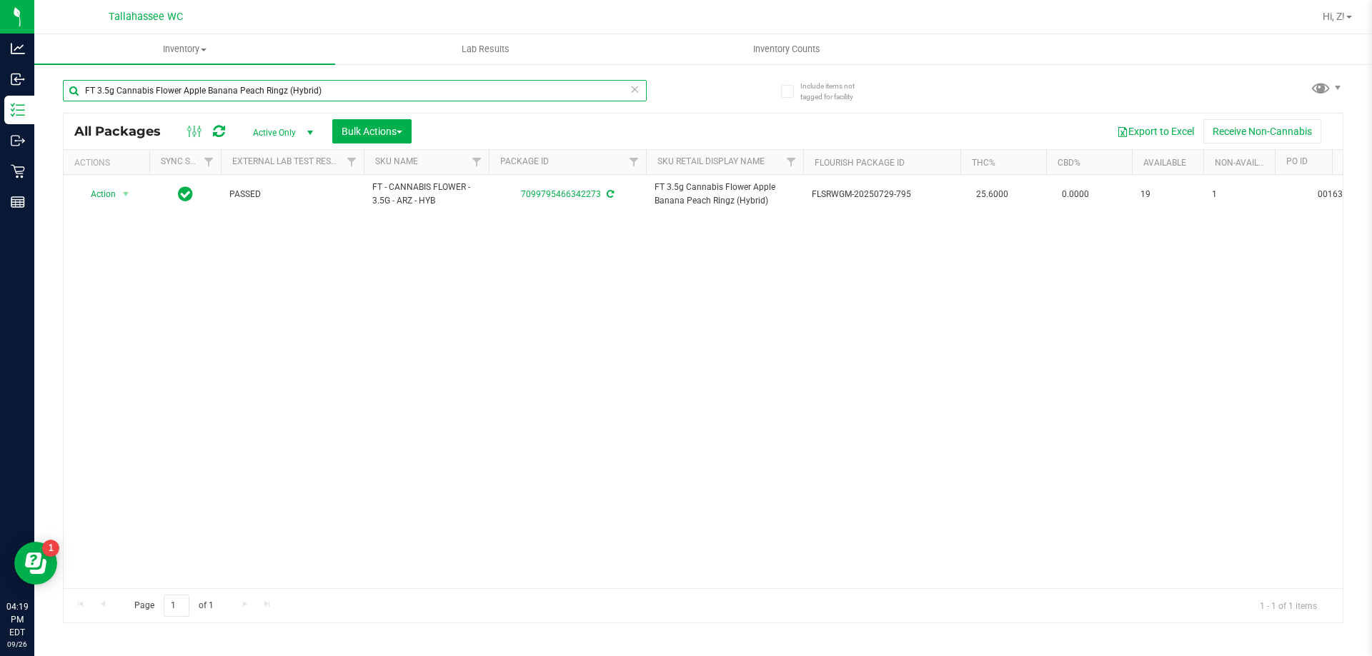
click at [329, 93] on input "FT 3.5g Cannabis Flower Apple Banana Peach Ringz (Hybrid)" at bounding box center [355, 90] width 584 height 21
type input "5011341803108349"
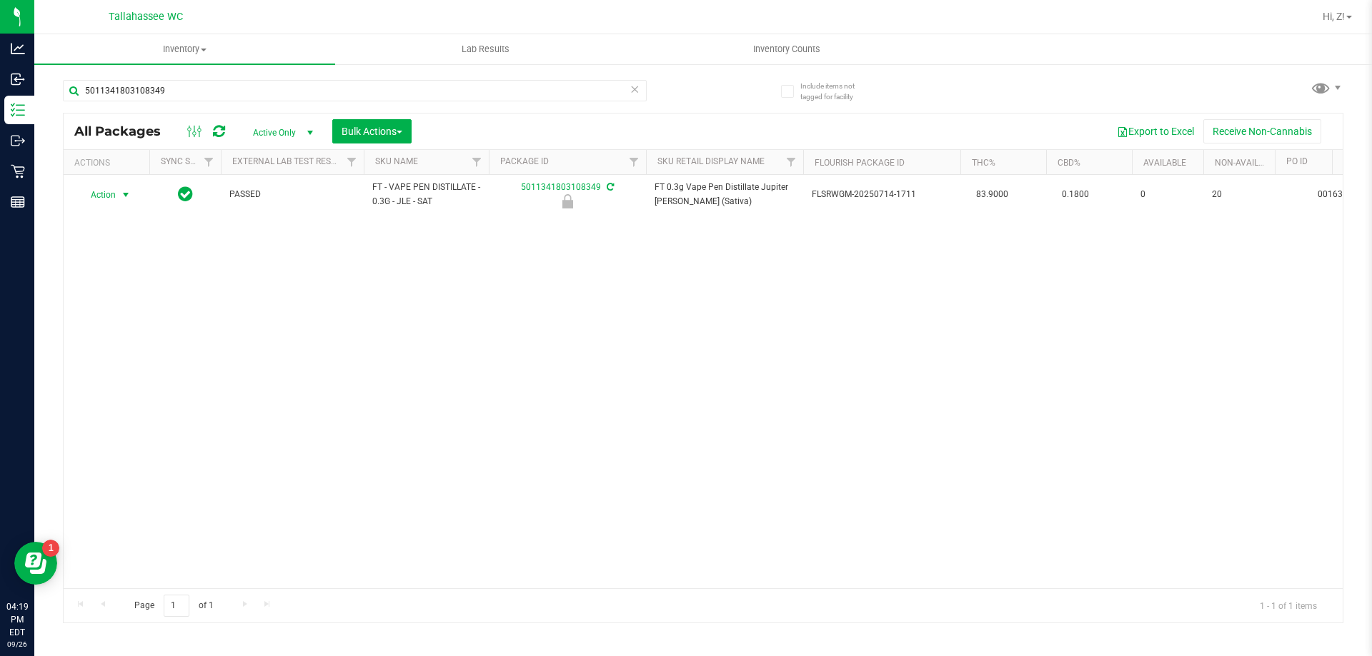
click at [118, 193] on span "select" at bounding box center [126, 195] width 18 height 20
click at [133, 354] on li "Unlock package" at bounding box center [124, 364] width 91 height 21
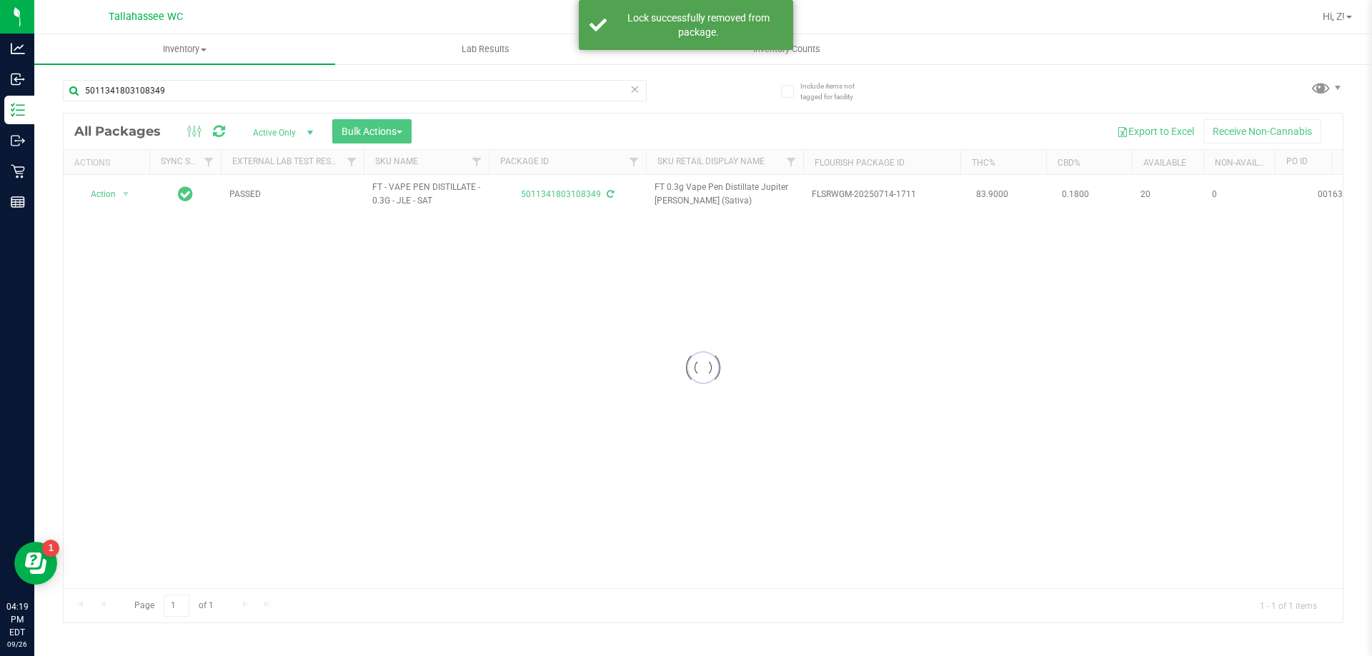
click at [119, 194] on div at bounding box center [703, 368] width 1279 height 509
click at [114, 194] on span "Action" at bounding box center [97, 194] width 39 height 20
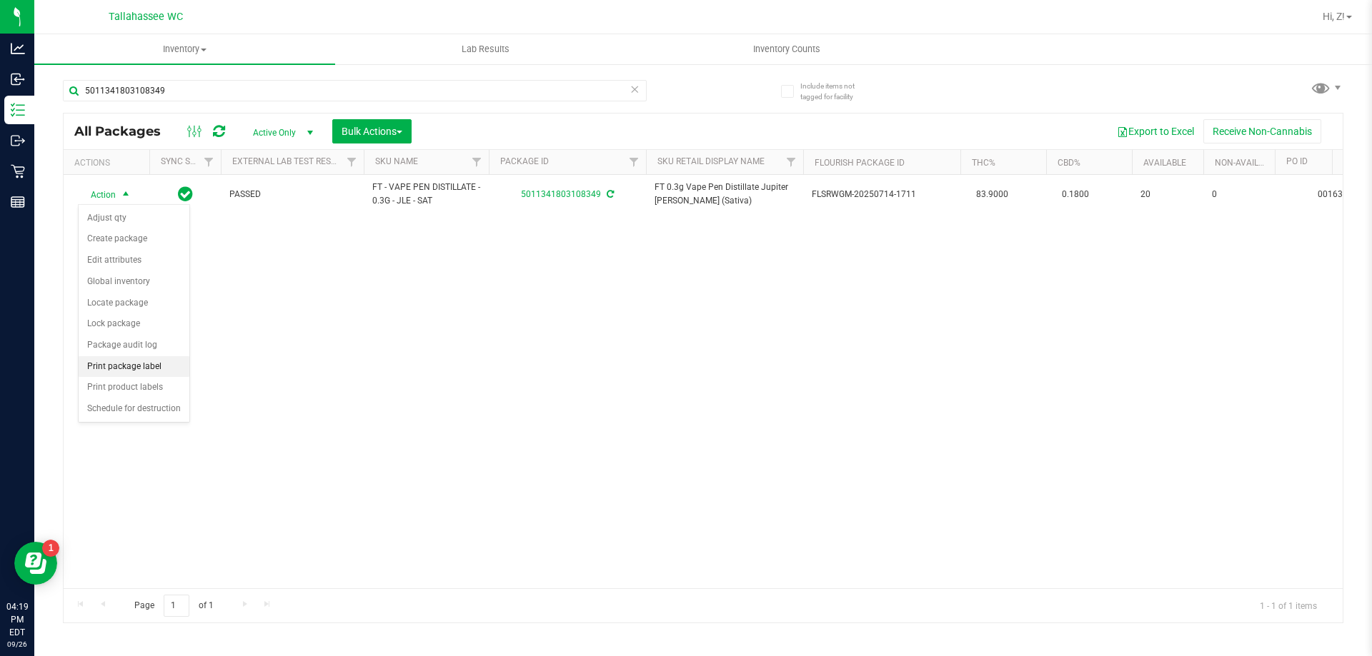
click at [149, 371] on li "Print package label" at bounding box center [134, 366] width 111 height 21
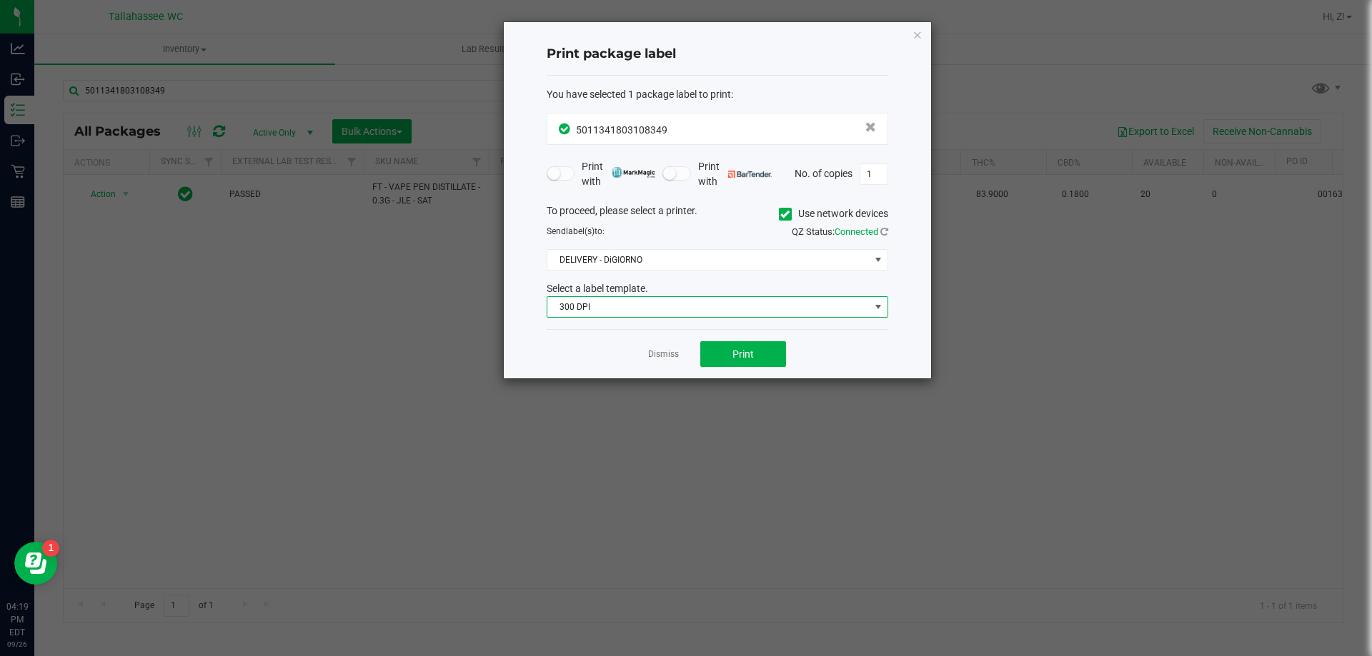
click at [681, 312] on span "300 DPI" at bounding box center [708, 307] width 322 height 20
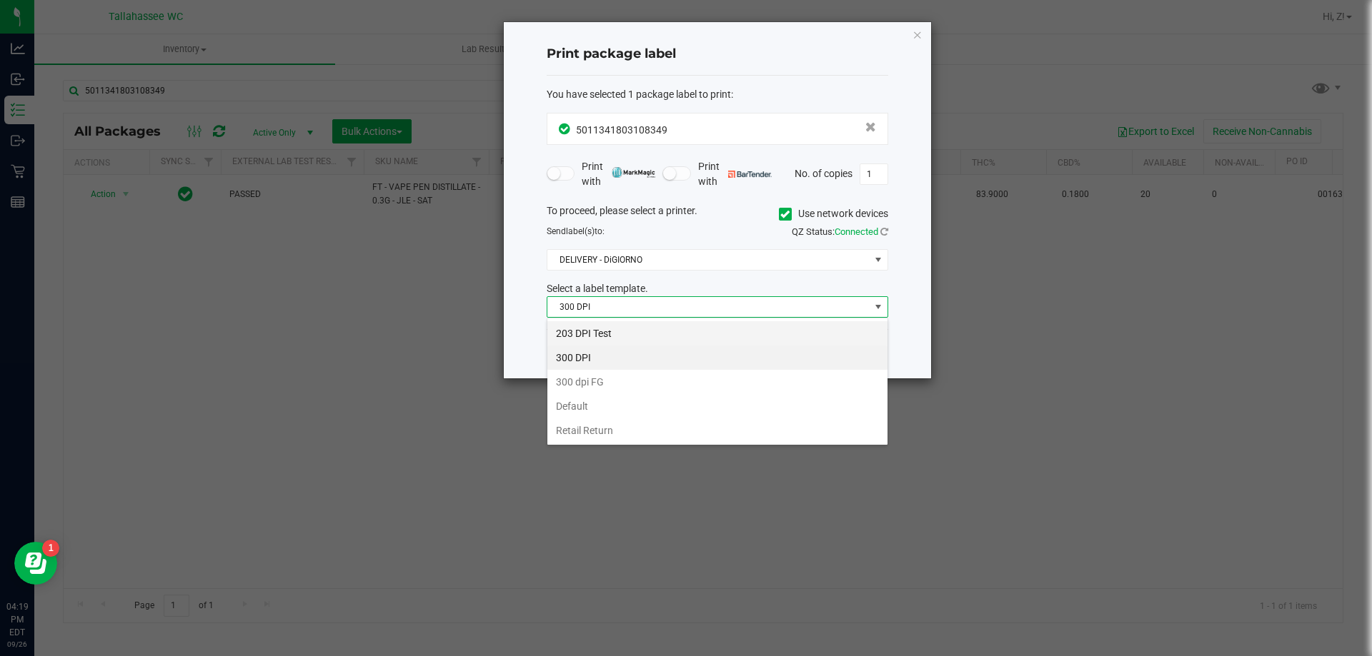
scroll to position [21, 341]
click at [584, 326] on li "203 DPI Test" at bounding box center [717, 333] width 340 height 24
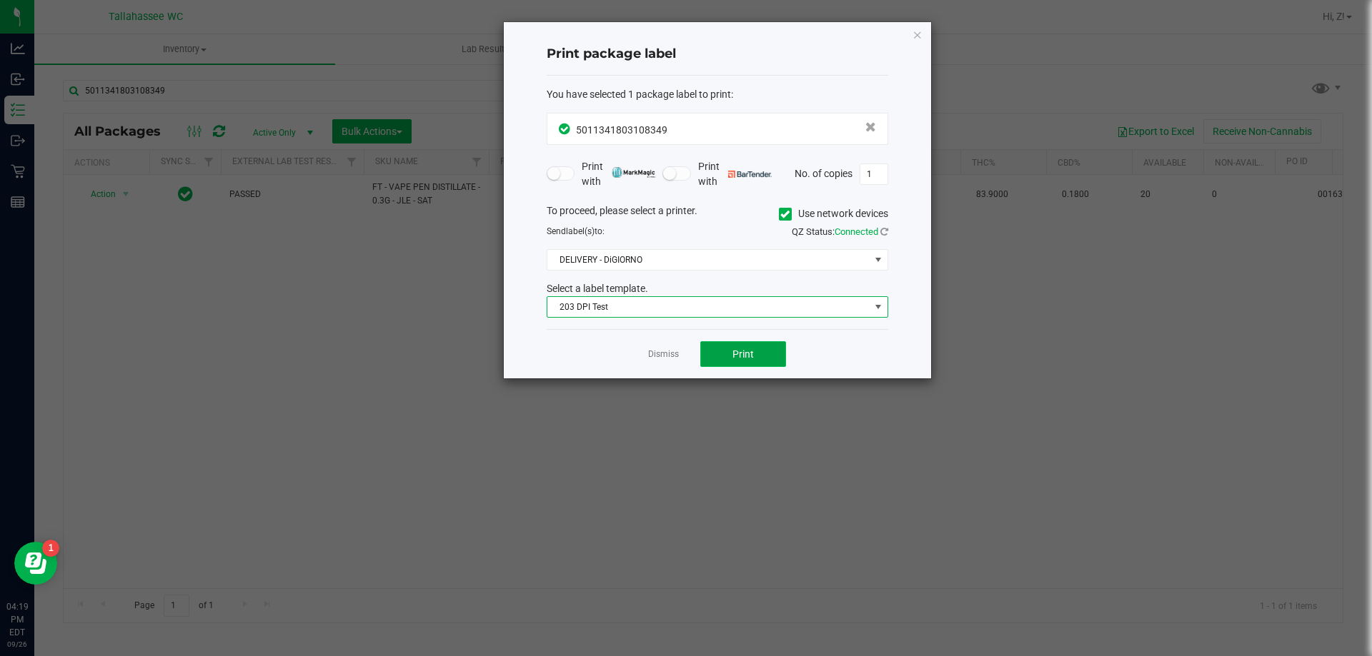
click at [726, 346] on button "Print" at bounding box center [743, 354] width 86 height 26
click at [914, 32] on icon "button" at bounding box center [917, 34] width 10 height 17
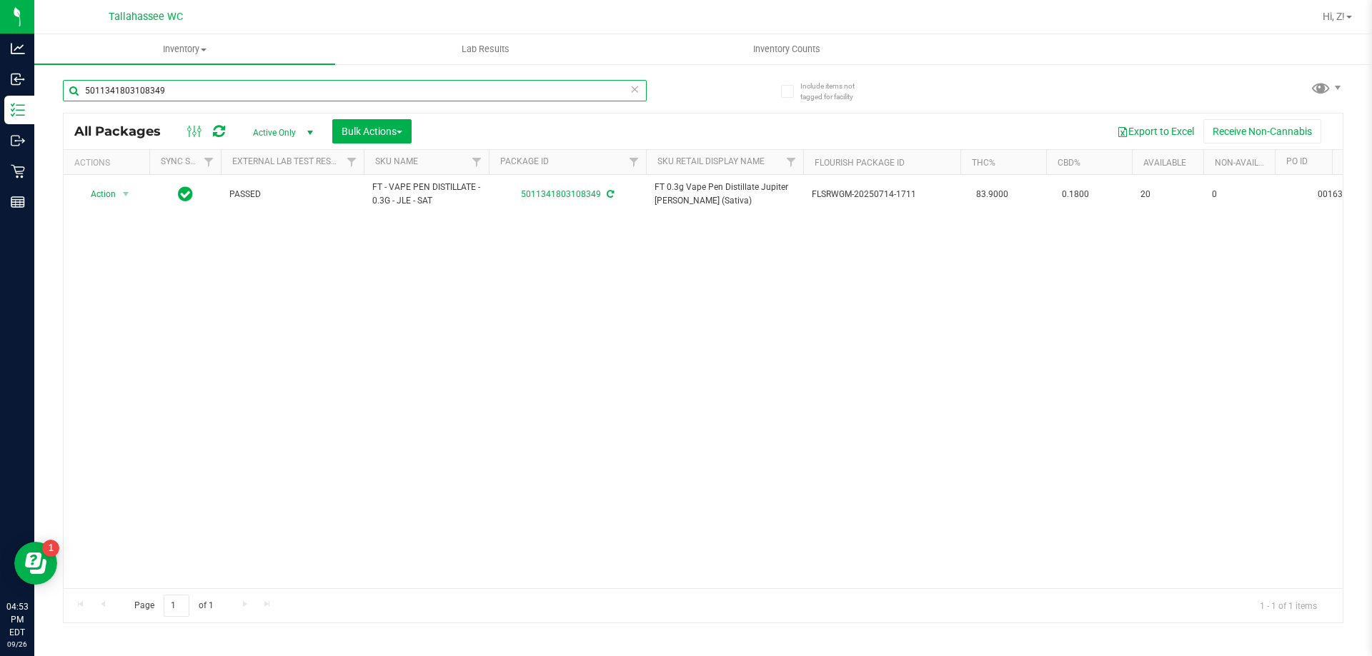
click at [441, 87] on input "5011341803108349" at bounding box center [355, 90] width 584 height 21
type input "0221466892361591"
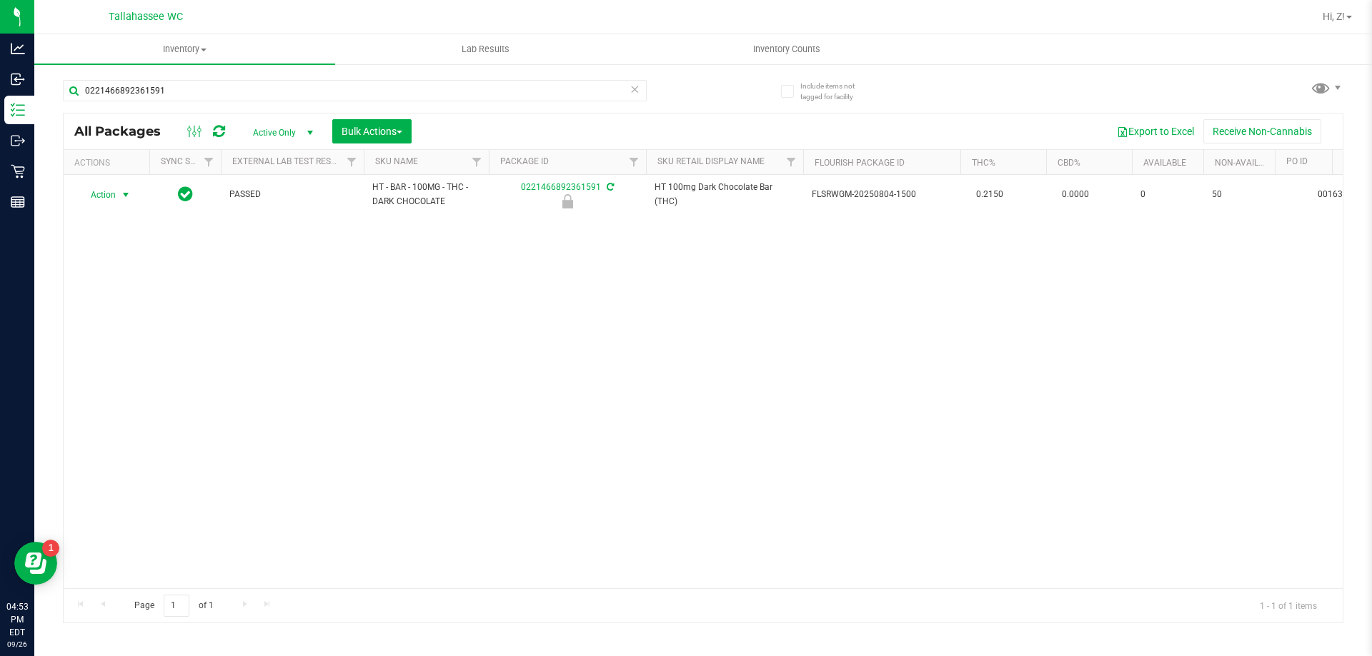
click at [120, 196] on span "select" at bounding box center [125, 194] width 11 height 11
click at [132, 354] on li "Unlock package" at bounding box center [124, 364] width 91 height 21
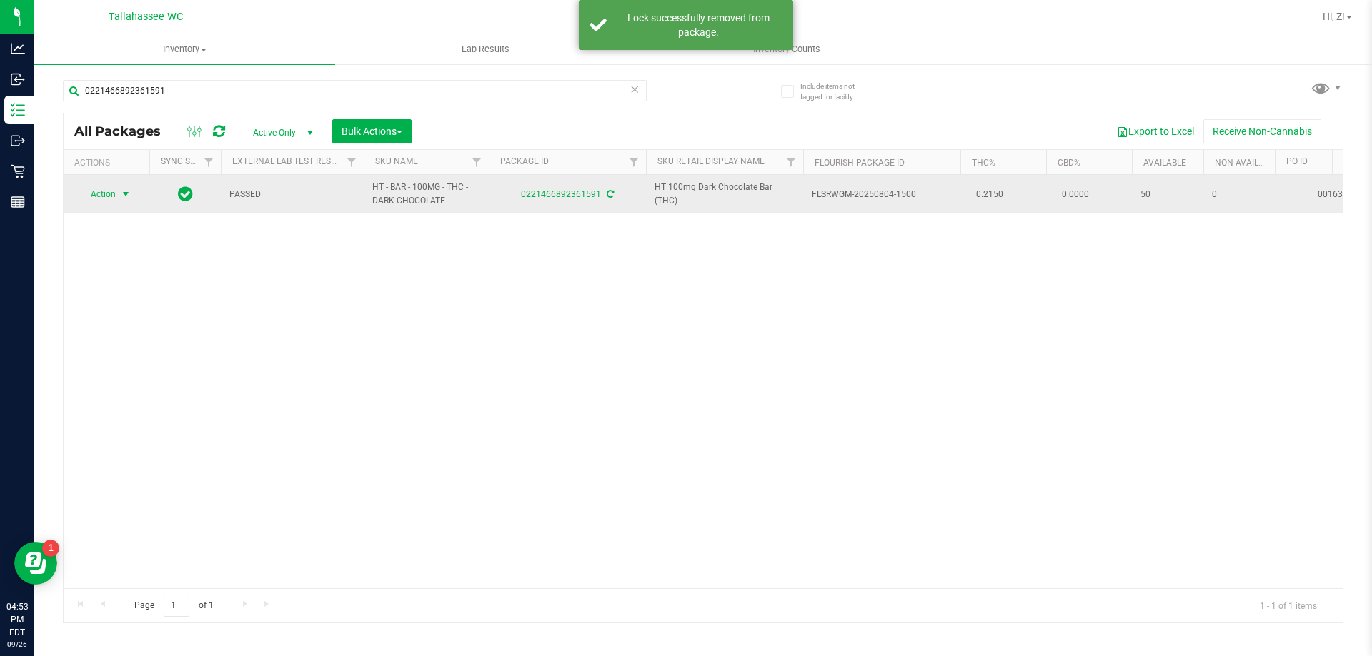
click at [119, 196] on span "select" at bounding box center [126, 194] width 18 height 20
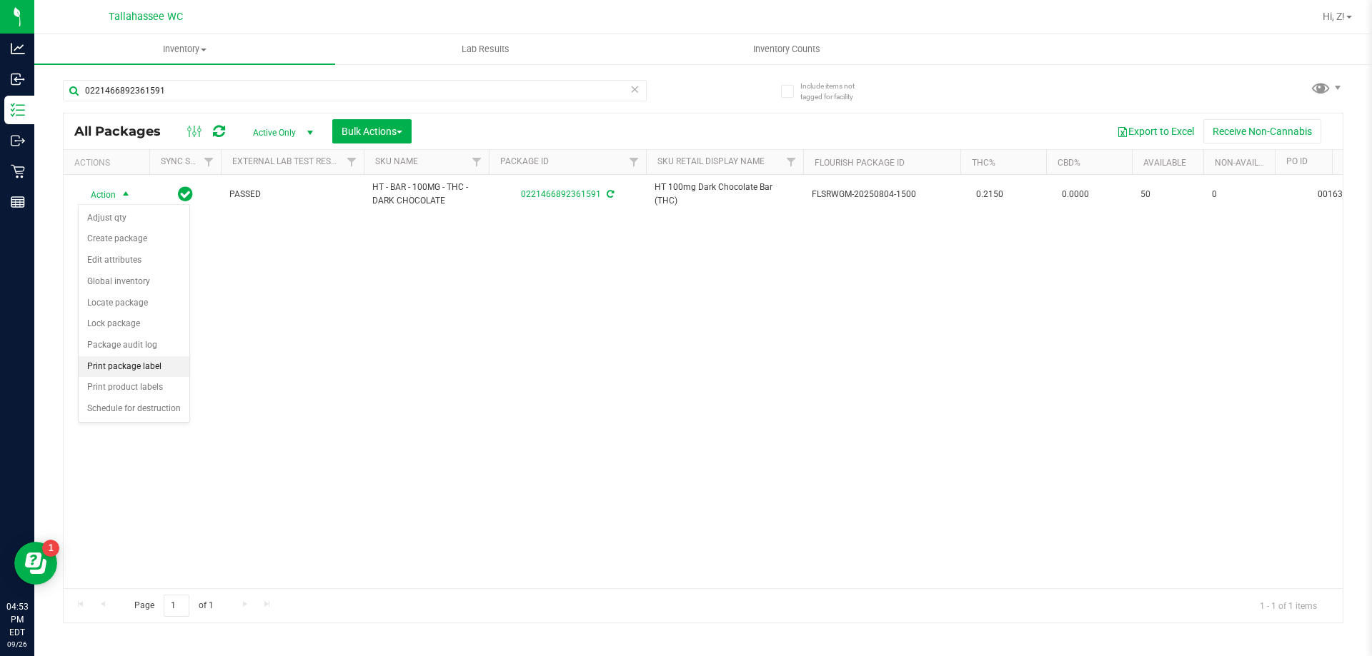
click at [152, 368] on li "Print package label" at bounding box center [134, 366] width 111 height 21
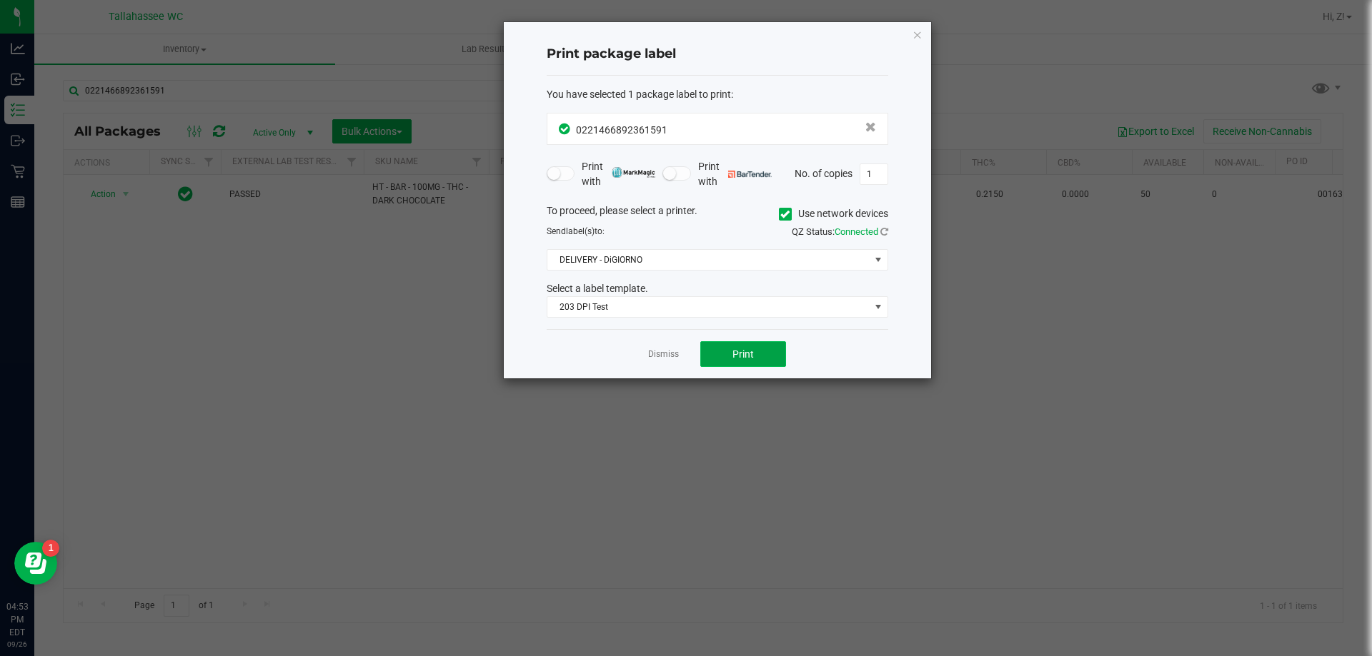
click at [721, 356] on button "Print" at bounding box center [743, 354] width 86 height 26
click at [918, 26] on icon "button" at bounding box center [917, 34] width 10 height 17
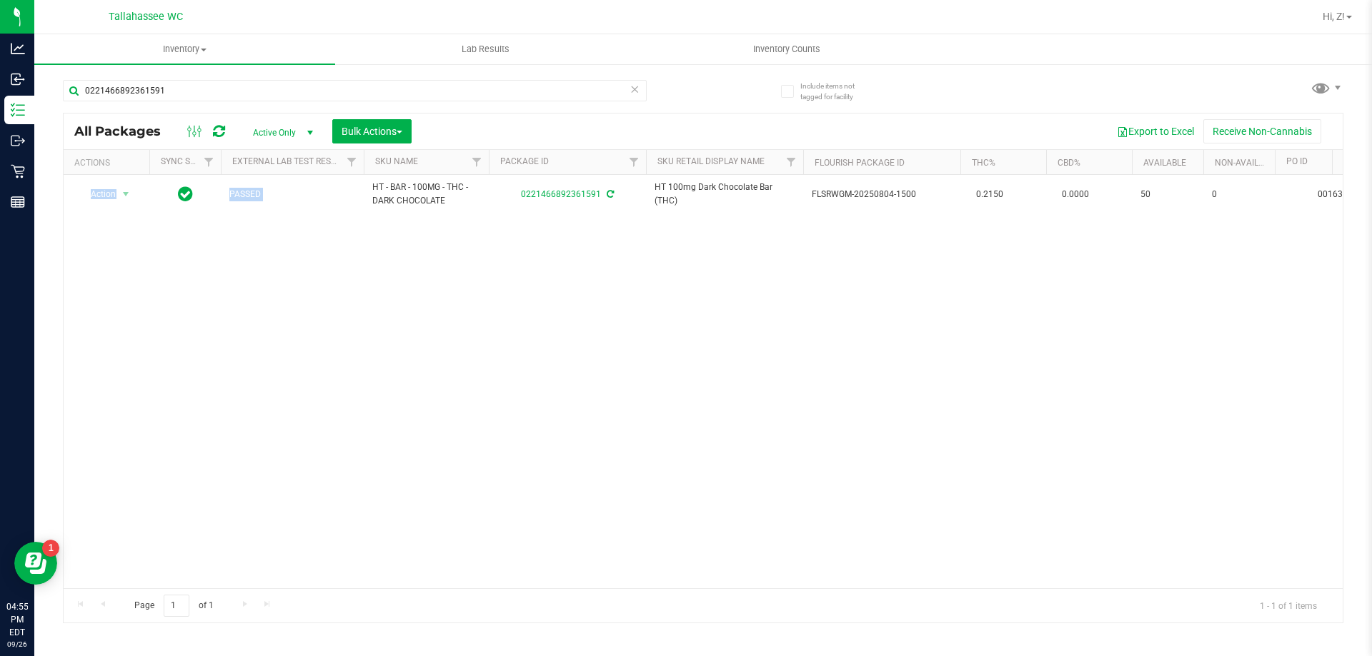
drag, startPoint x: 369, startPoint y: 184, endPoint x: 464, endPoint y: 220, distance: 100.8
click at [464, 220] on div "Action Action Adjust qty Create package Edit attributes Global inventory Locate…" at bounding box center [703, 382] width 1279 height 414
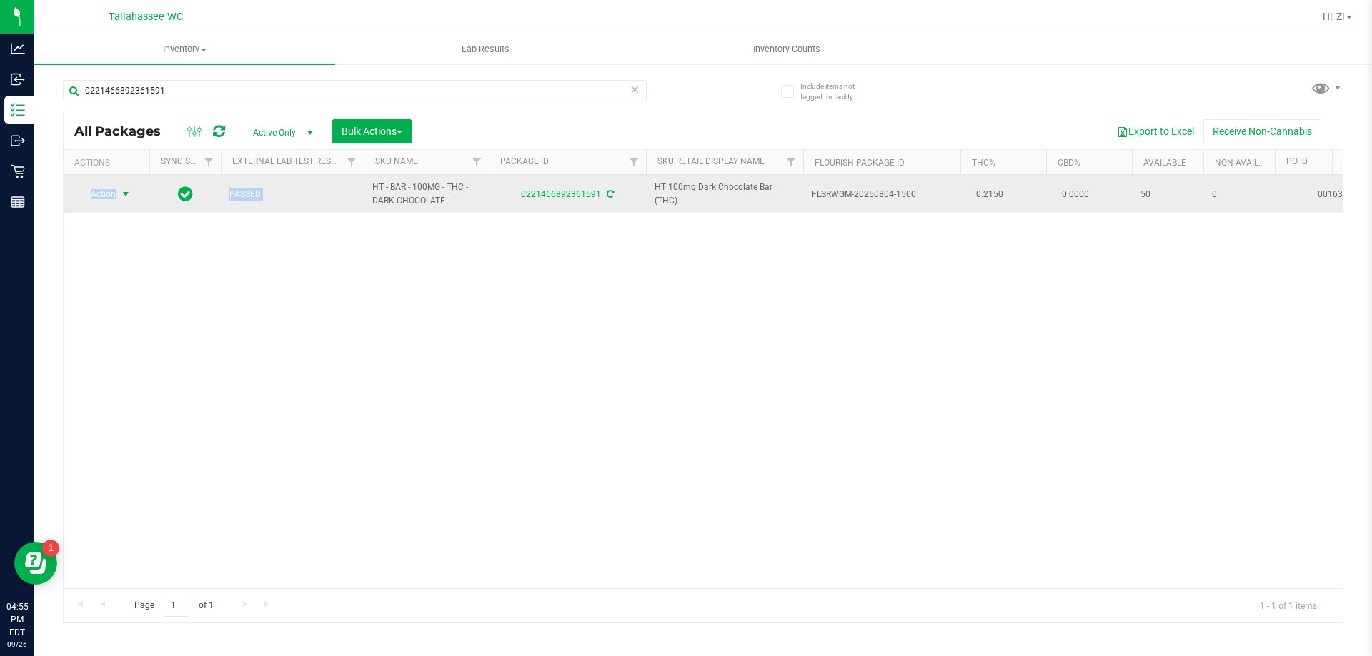
click at [126, 186] on span "select" at bounding box center [126, 194] width 18 height 20
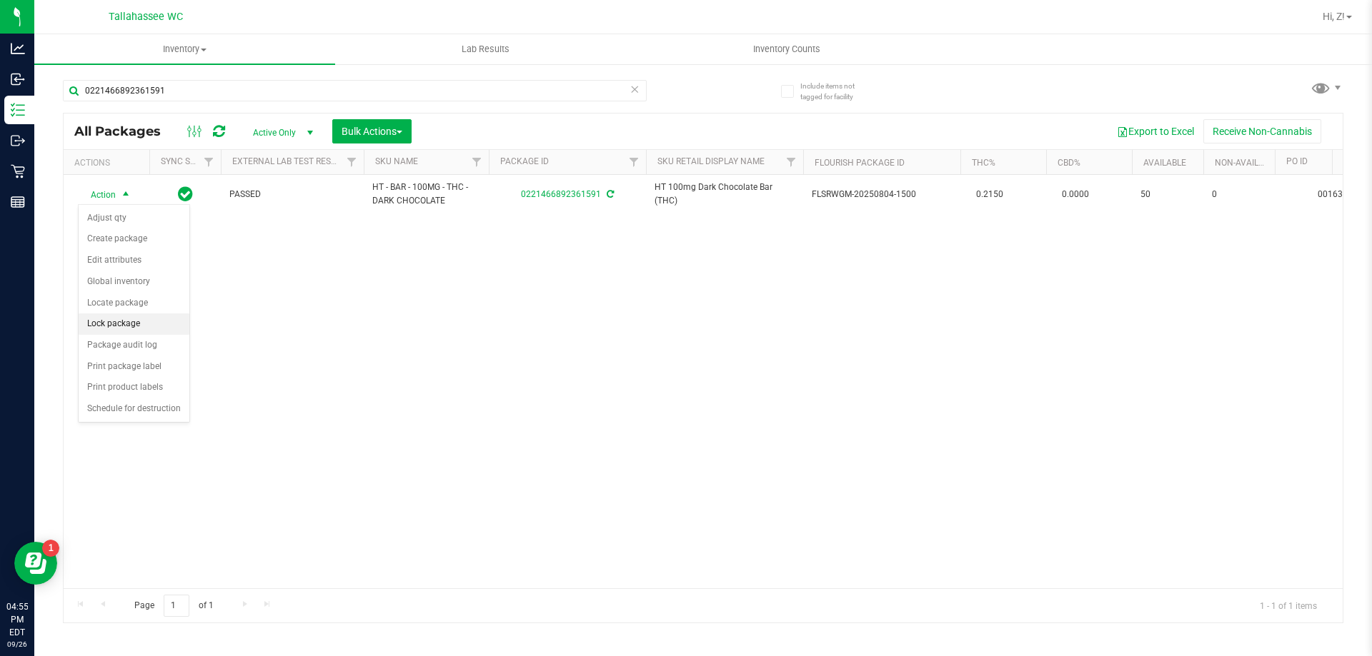
click at [134, 321] on li "Lock package" at bounding box center [134, 324] width 111 height 21
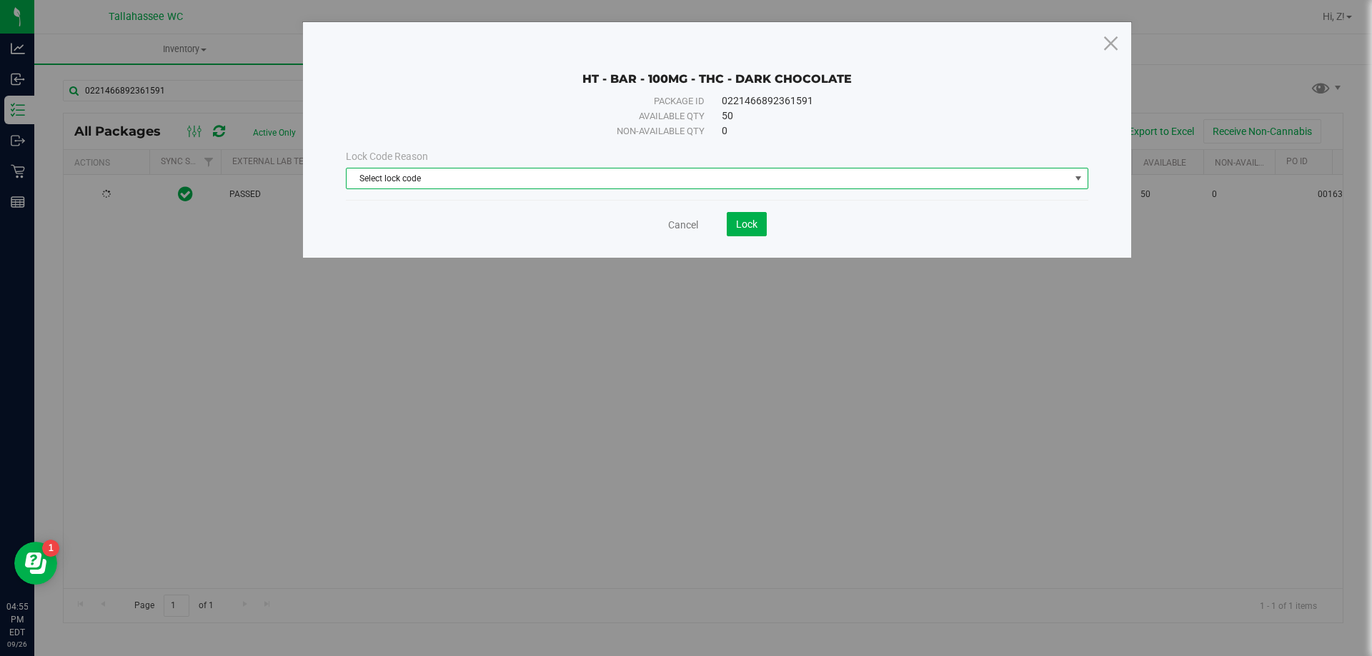
click at [653, 178] on span "Select lock code" at bounding box center [707, 179] width 723 height 20
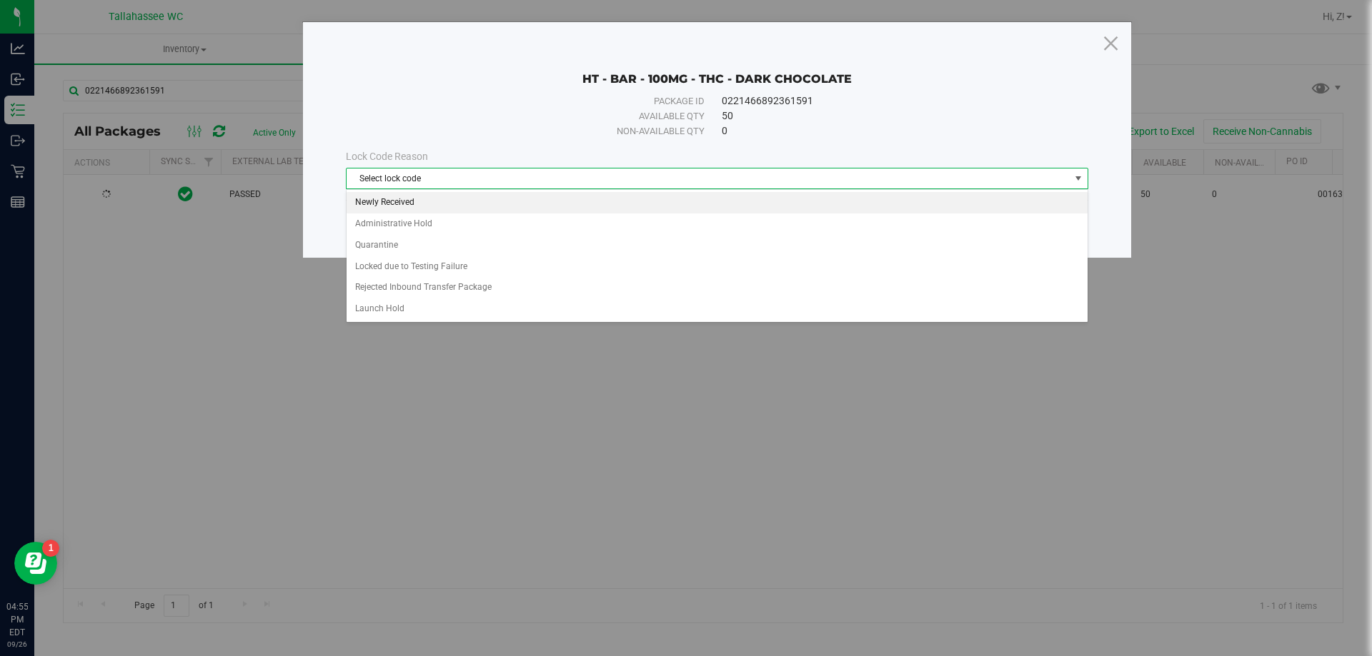
click at [476, 199] on li "Newly Received" at bounding box center [716, 202] width 741 height 21
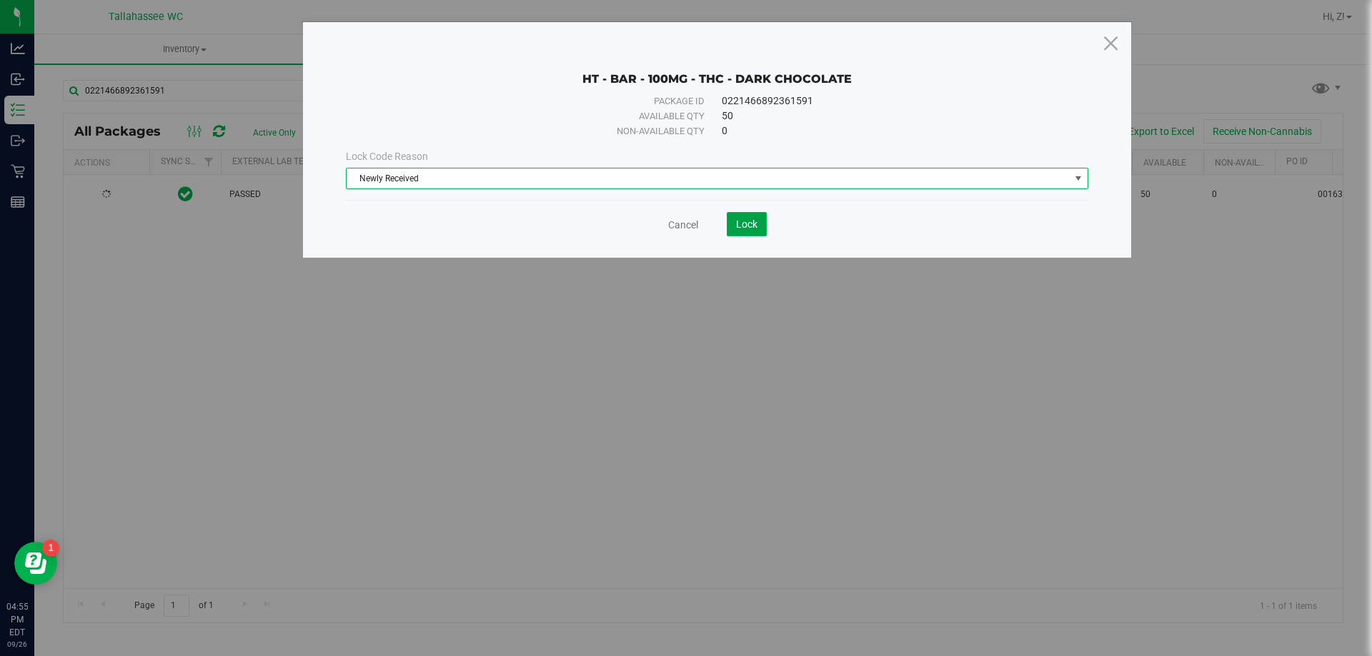
click at [743, 224] on span "Lock" at bounding box center [746, 224] width 21 height 11
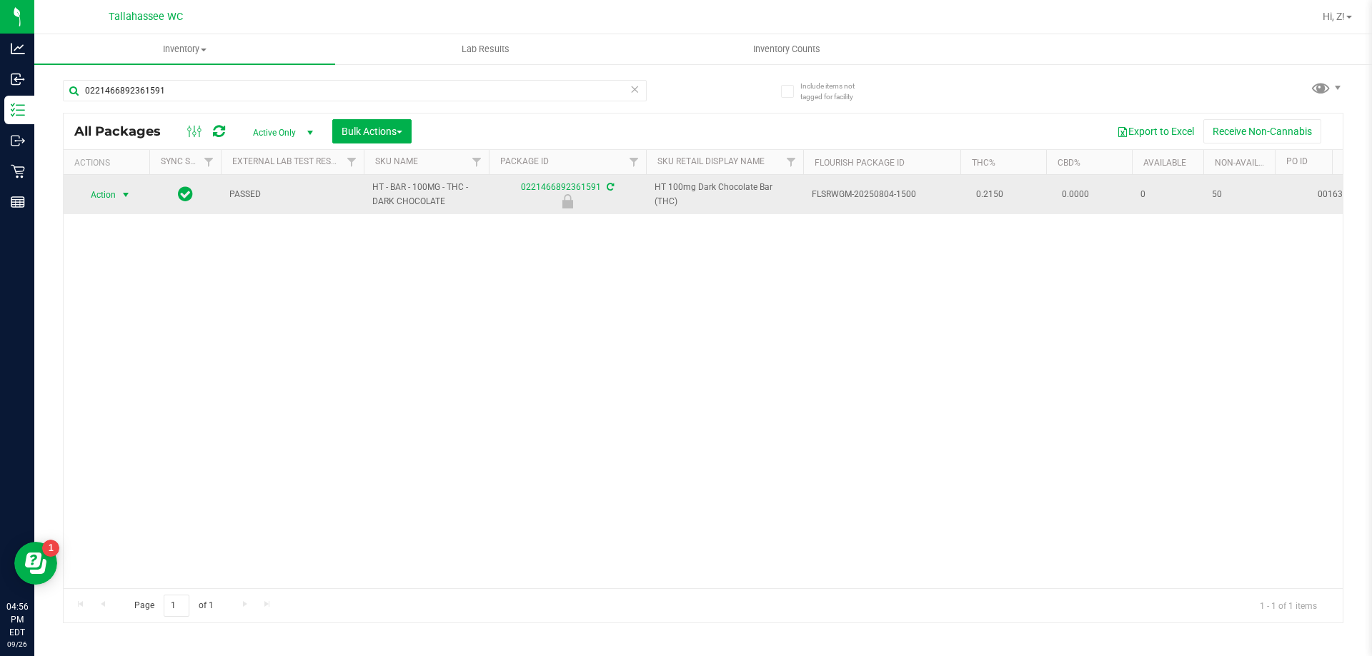
click at [121, 191] on span "select" at bounding box center [125, 194] width 11 height 11
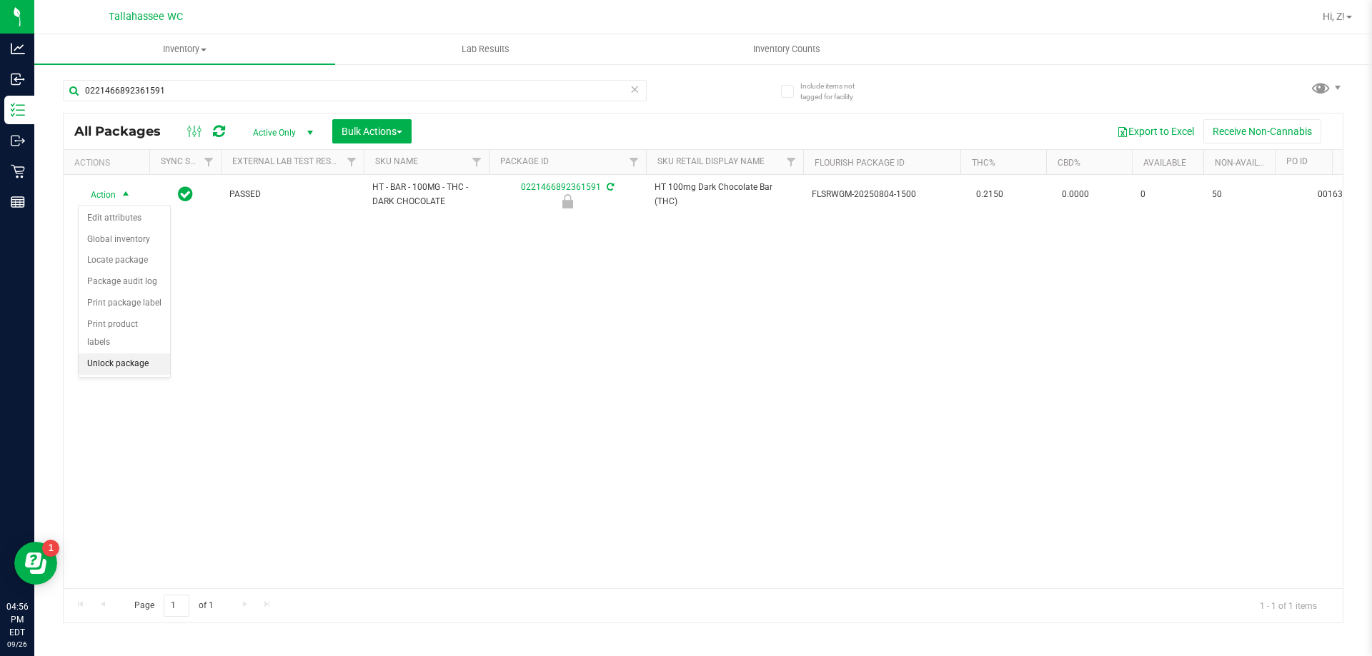
click at [139, 354] on li "Unlock package" at bounding box center [124, 364] width 91 height 21
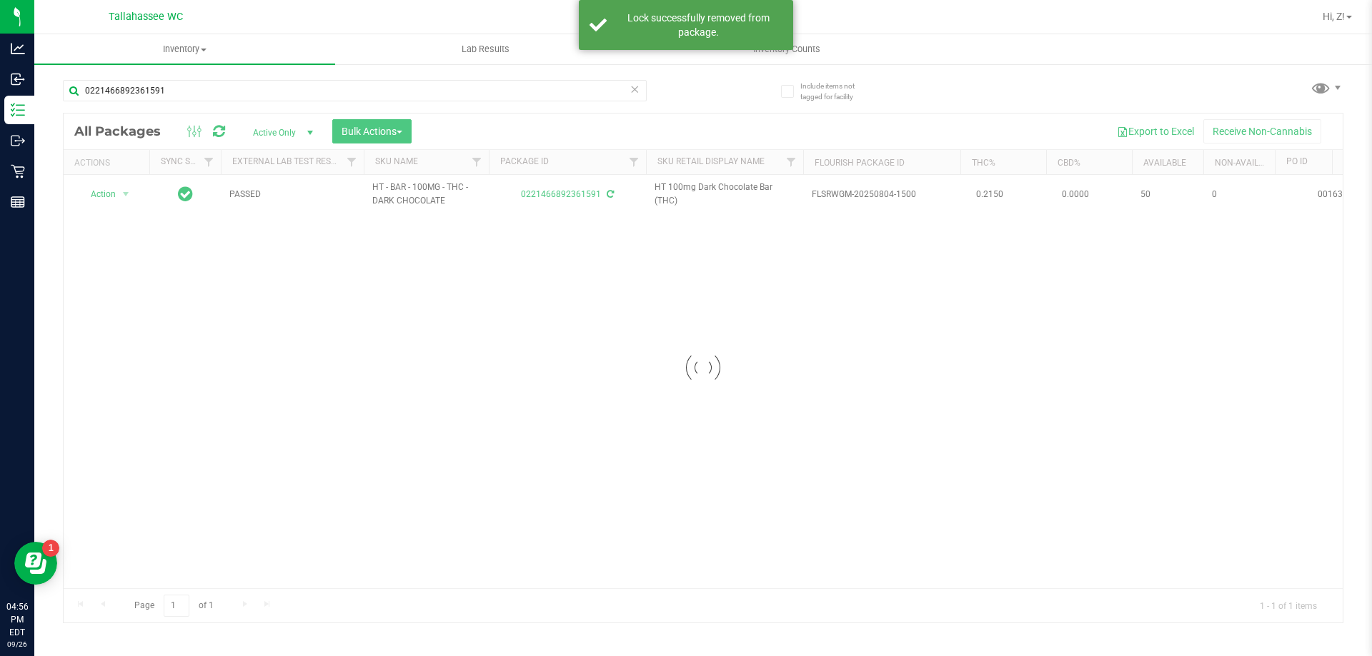
click at [121, 193] on div at bounding box center [703, 368] width 1279 height 509
click at [106, 193] on span "Action" at bounding box center [97, 194] width 39 height 20
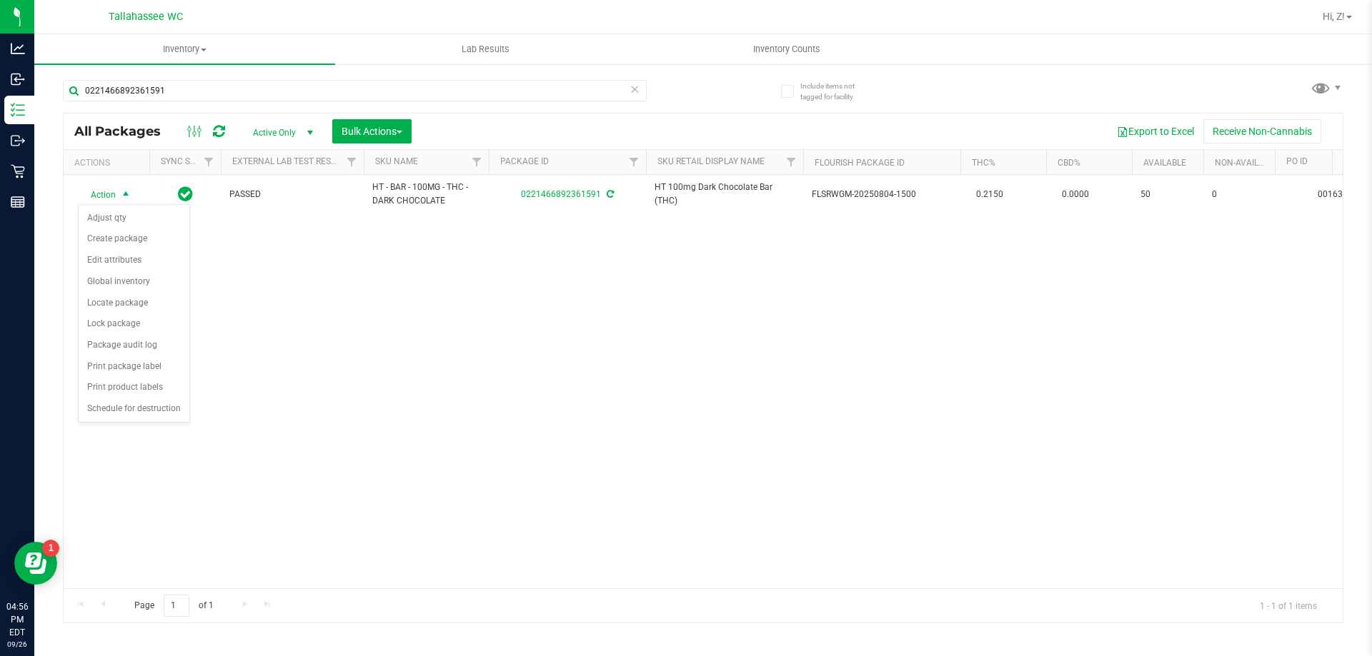
click at [444, 371] on div "Action Action Adjust qty Create package Edit attributes Global inventory Locate…" at bounding box center [703, 382] width 1279 height 414
click at [267, 72] on div "0221466892361591" at bounding box center [383, 90] width 640 height 46
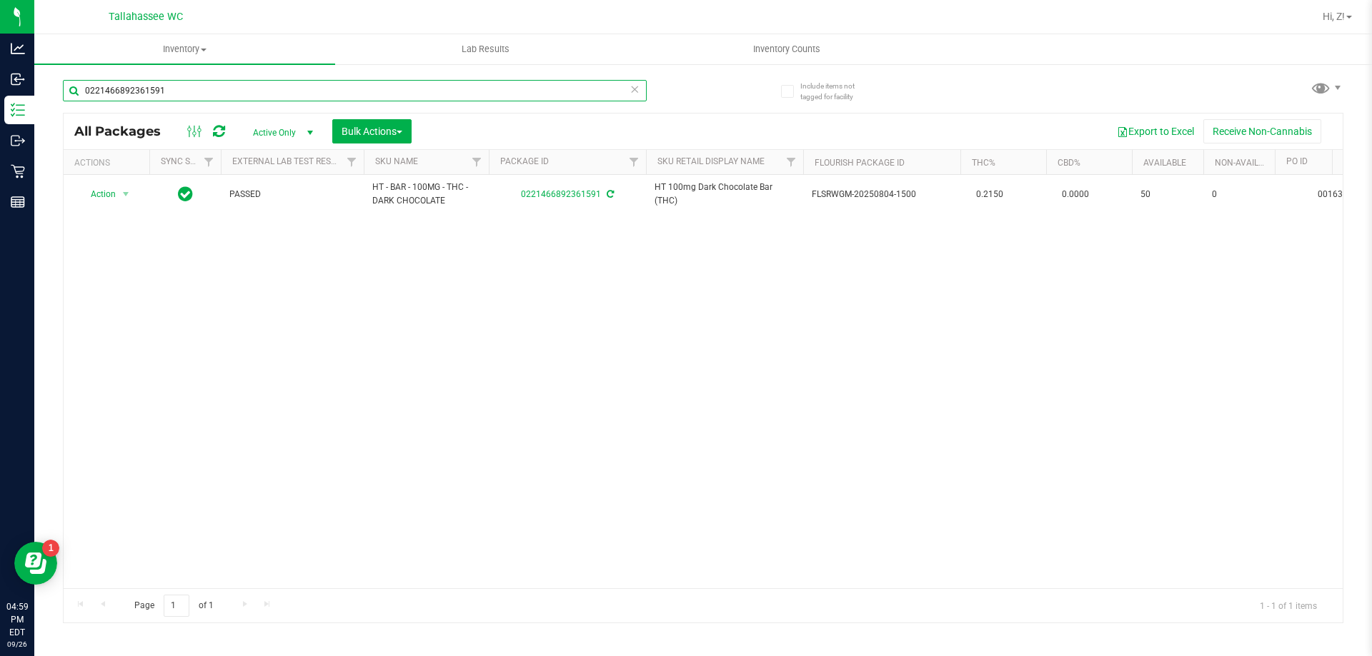
click at [268, 90] on input "0221466892361591" at bounding box center [355, 90] width 584 height 21
type input "8122399844567258"
click at [114, 188] on span "Action" at bounding box center [97, 195] width 39 height 20
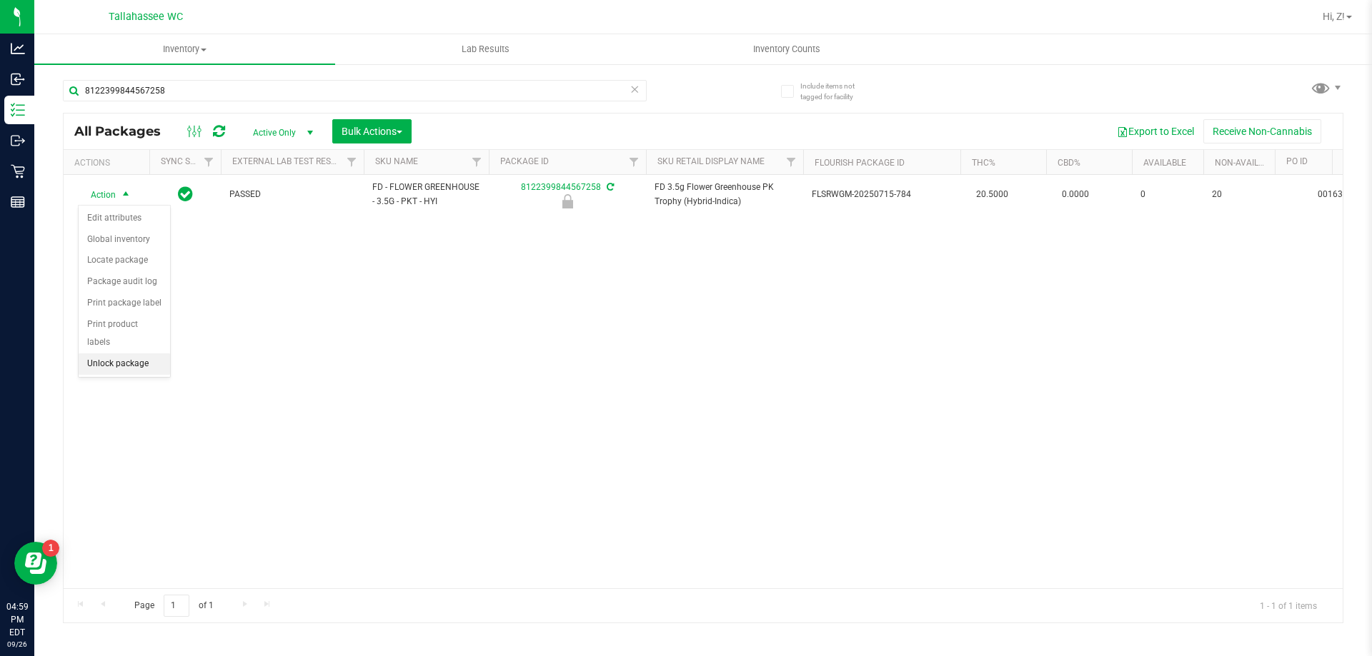
click at [143, 354] on li "Unlock package" at bounding box center [124, 364] width 91 height 21
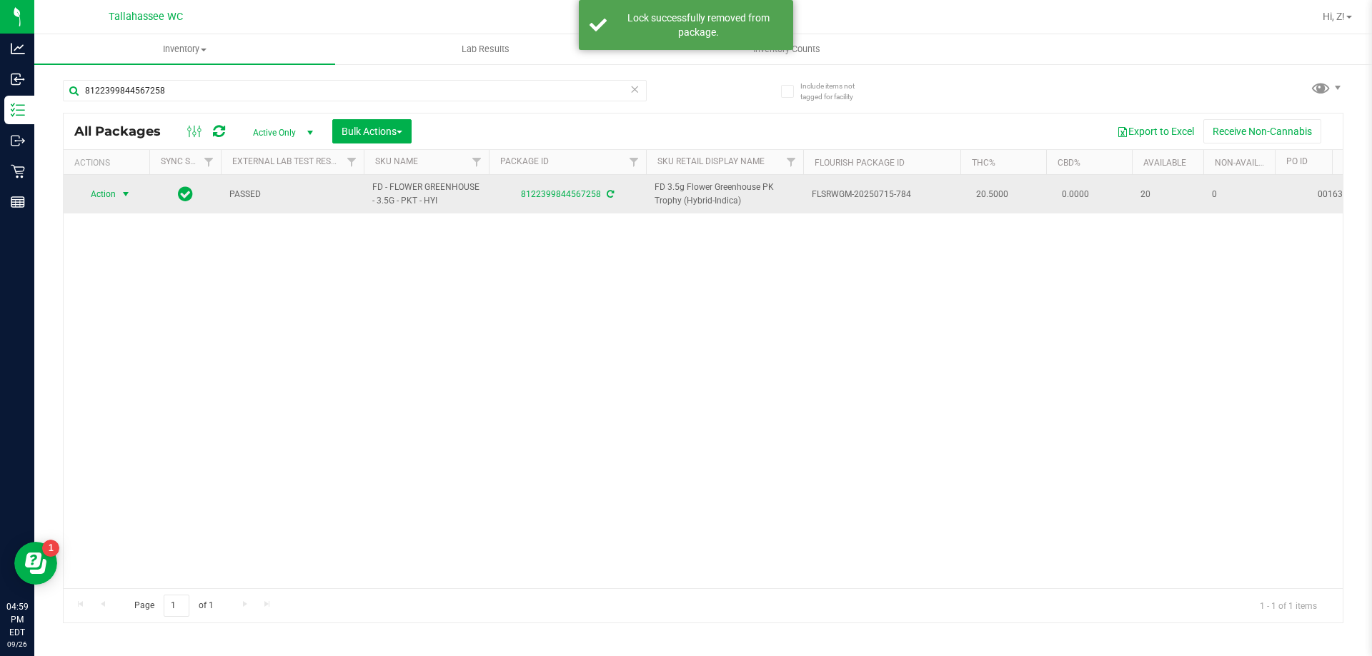
click at [114, 193] on span "Action" at bounding box center [97, 194] width 39 height 20
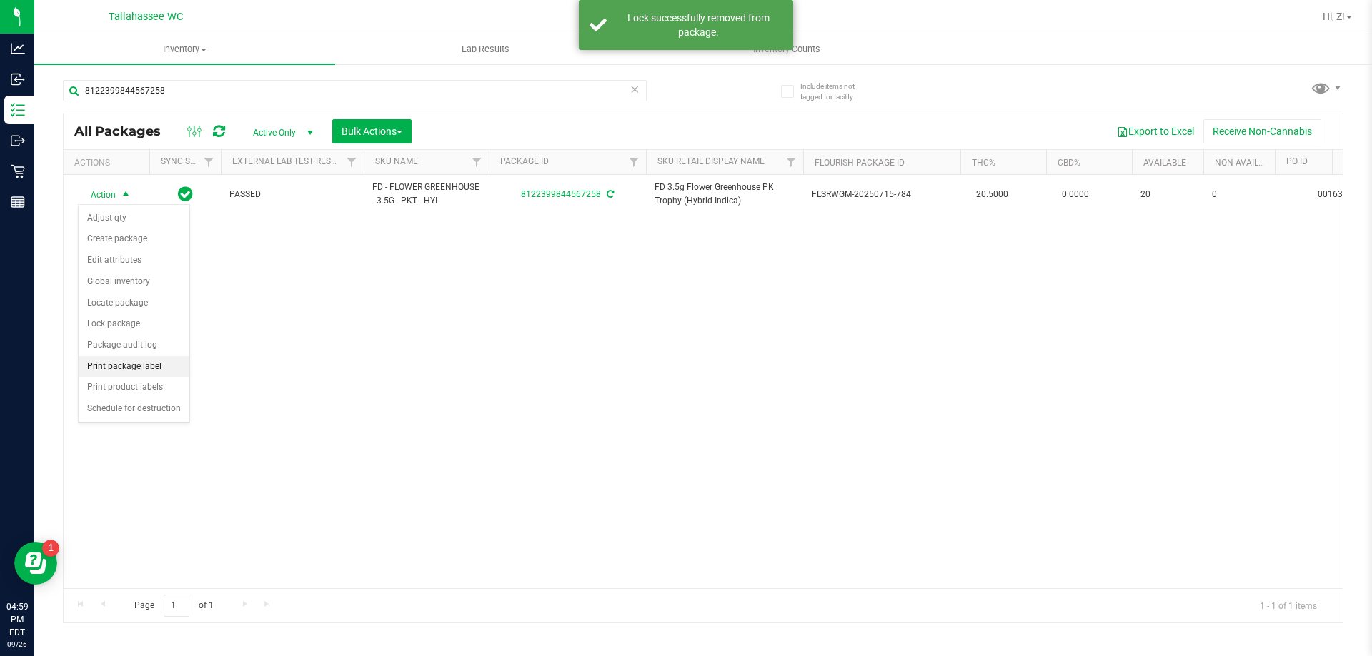
click at [149, 375] on li "Print package label" at bounding box center [134, 366] width 111 height 21
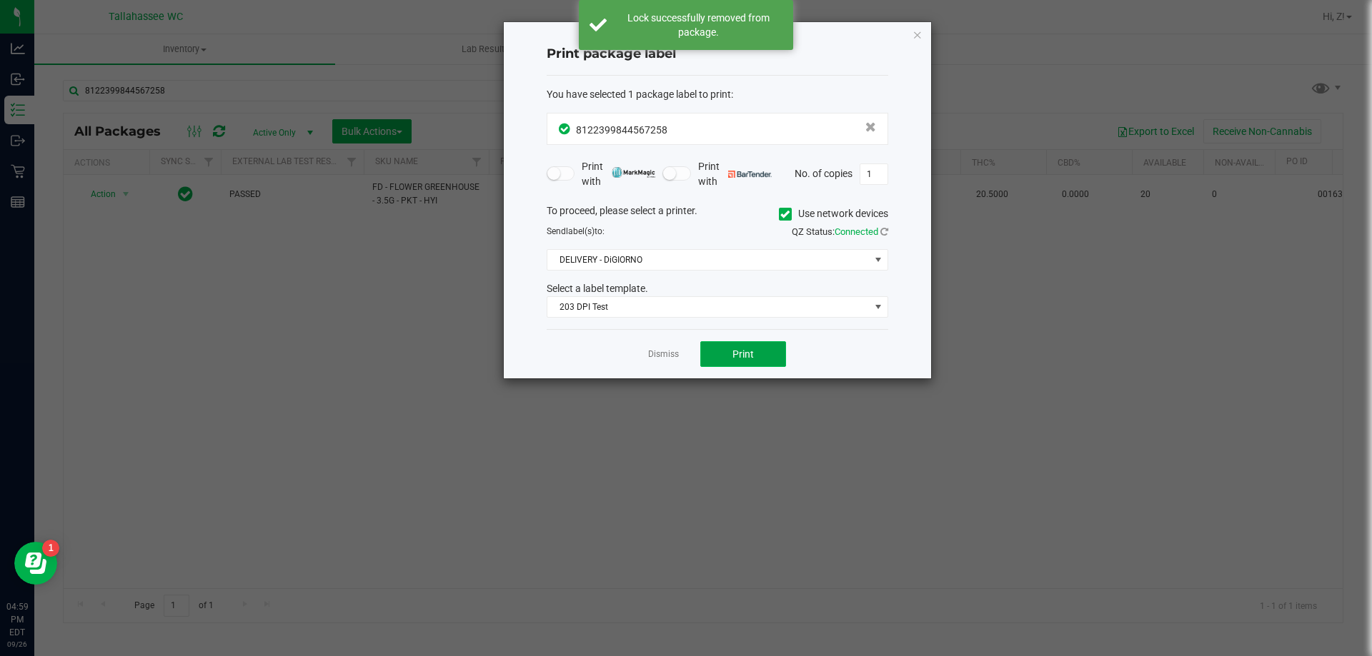
click at [746, 353] on span "Print" at bounding box center [742, 354] width 21 height 11
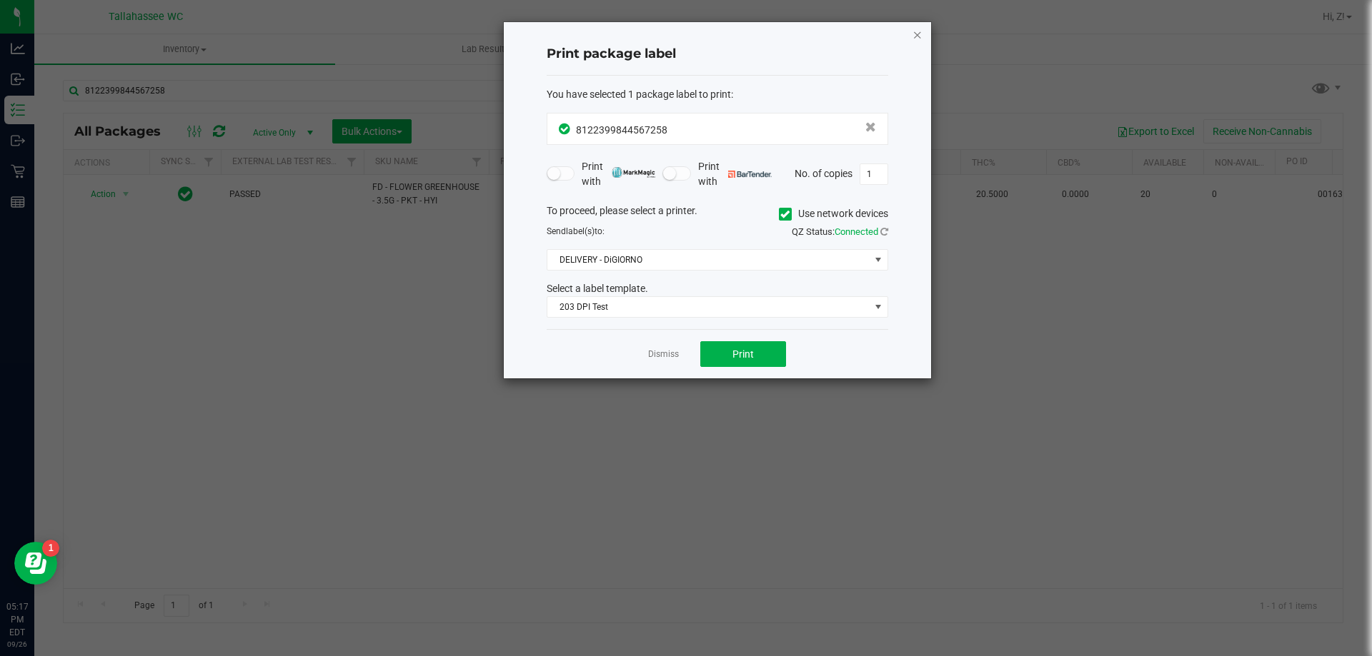
click at [920, 41] on icon "button" at bounding box center [917, 34] width 10 height 17
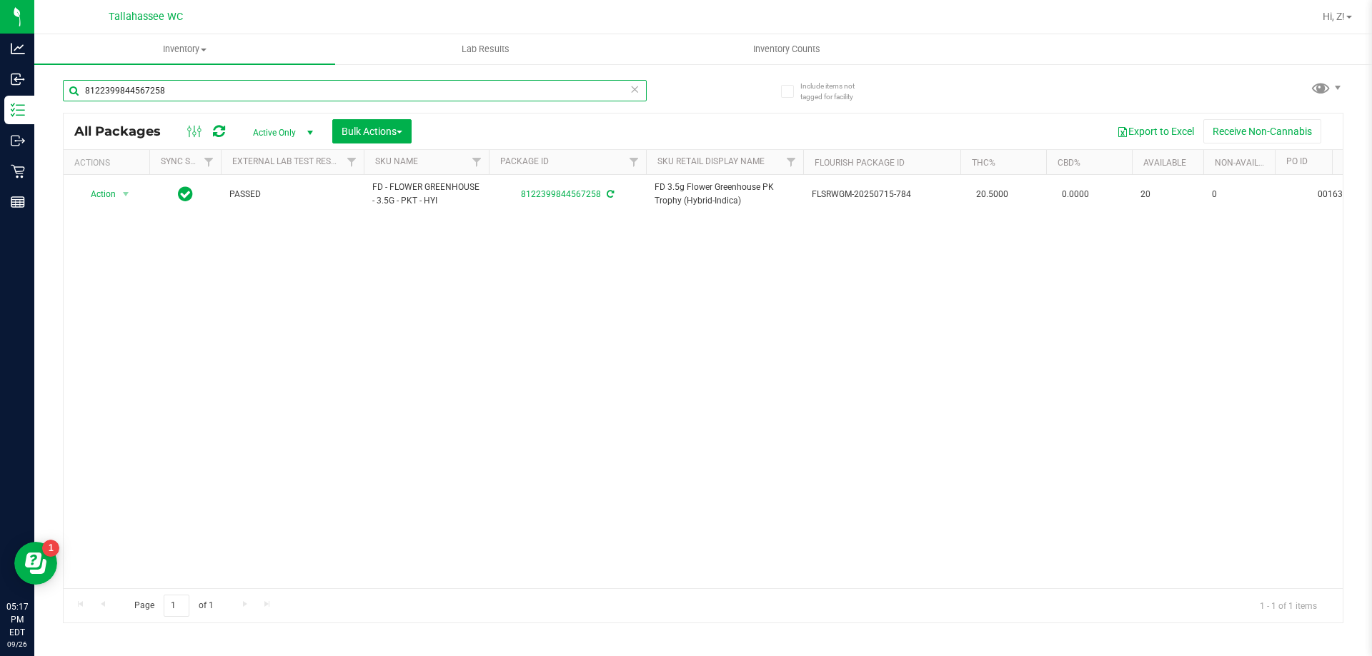
click at [331, 80] on input "8122399844567258" at bounding box center [355, 90] width 584 height 21
type input "1241033396914102"
click at [105, 200] on div at bounding box center [106, 195] width 69 height 14
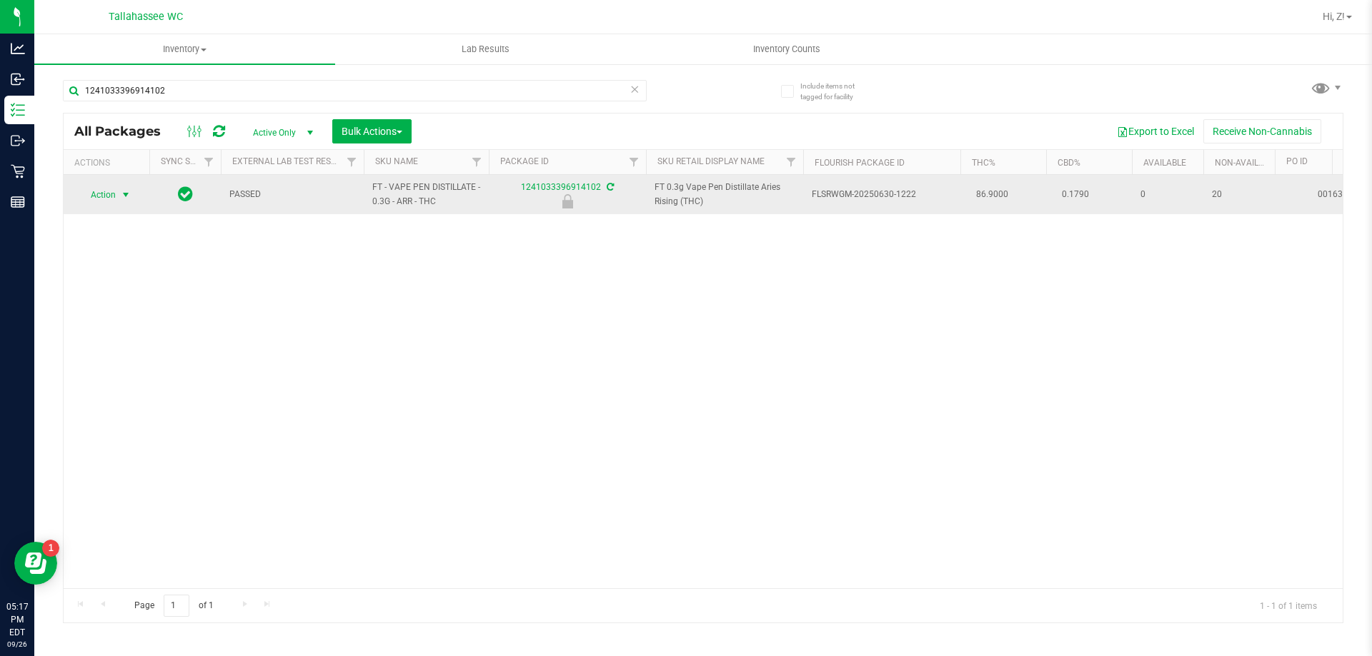
click at [115, 190] on span "Action" at bounding box center [97, 195] width 39 height 20
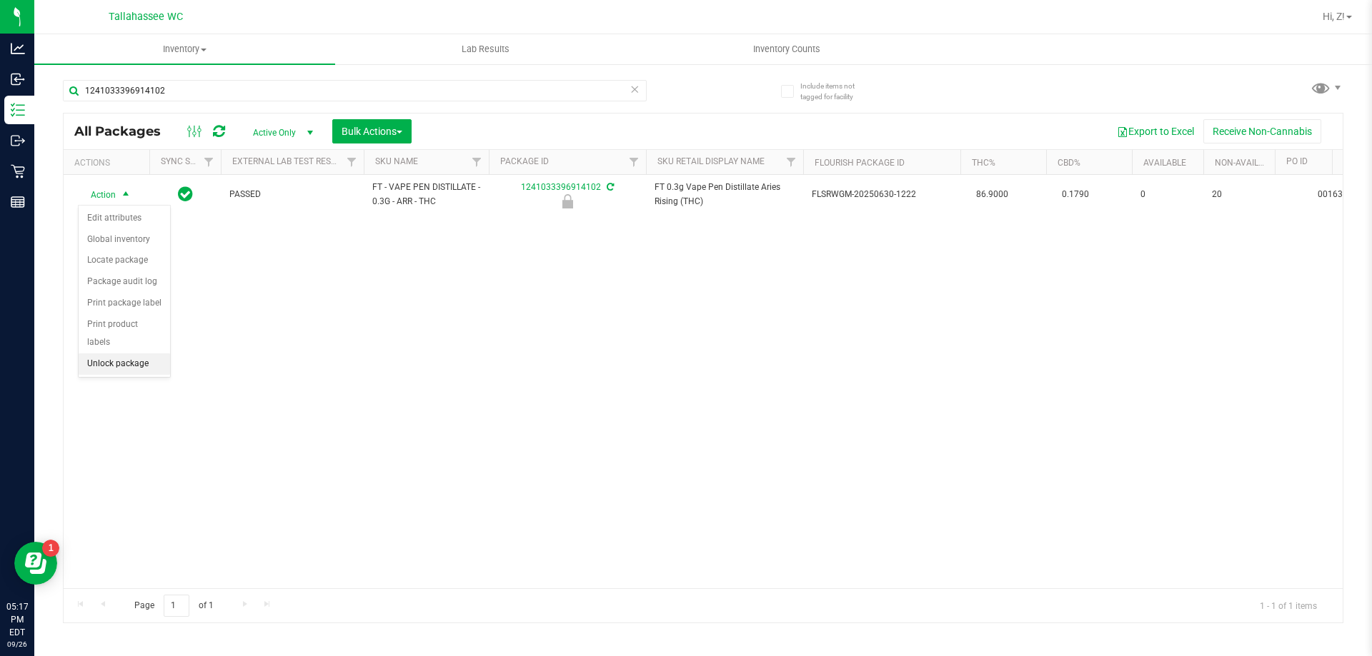
click at [146, 354] on li "Unlock package" at bounding box center [124, 364] width 91 height 21
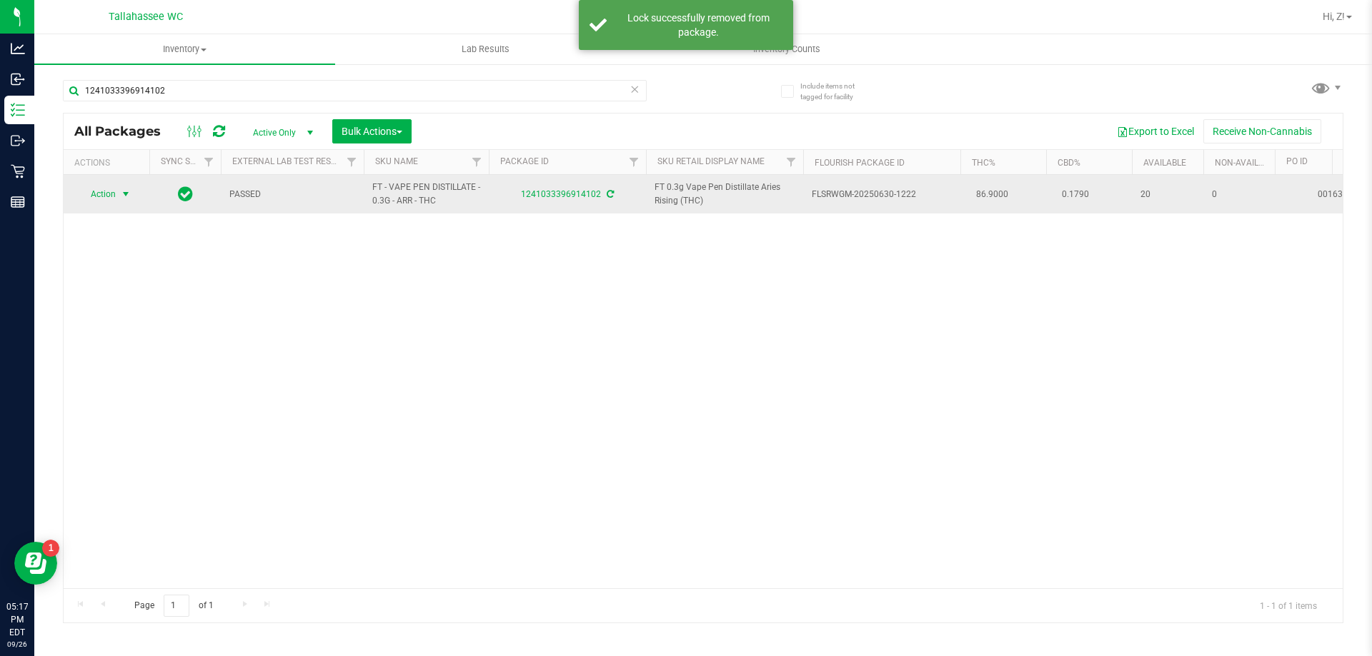
click at [114, 199] on span "Action" at bounding box center [97, 194] width 39 height 20
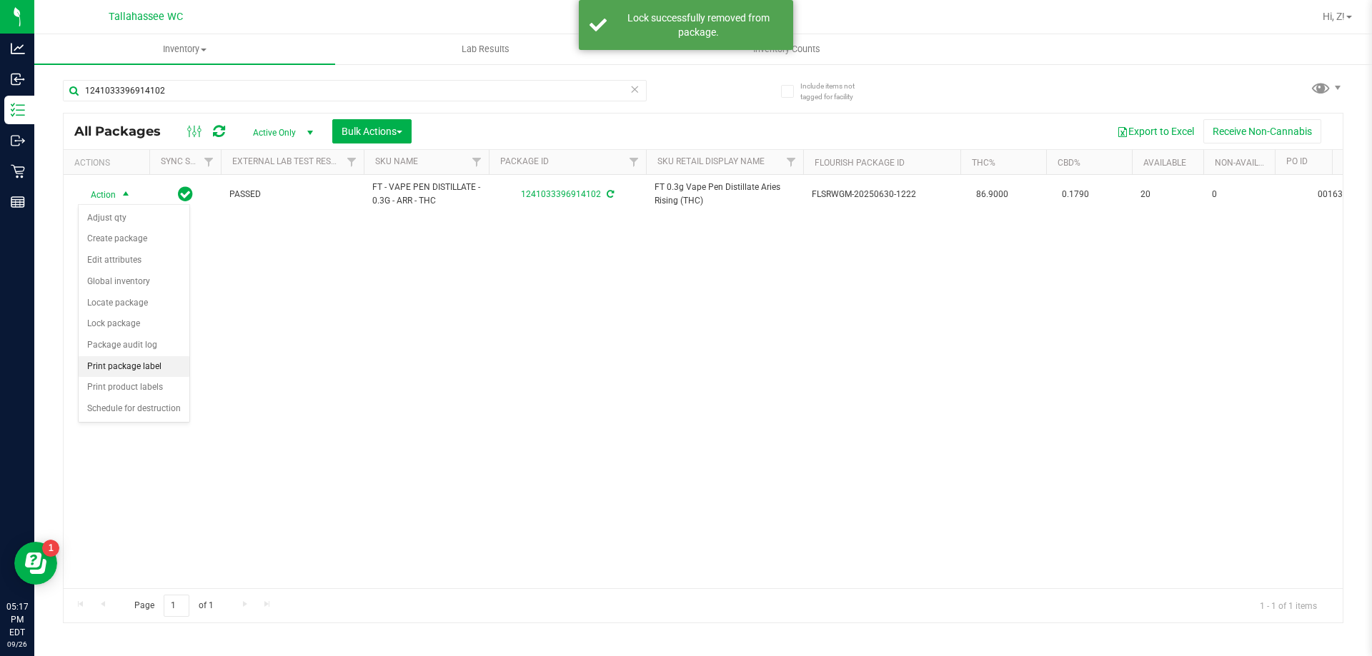
click at [138, 371] on li "Print package label" at bounding box center [134, 366] width 111 height 21
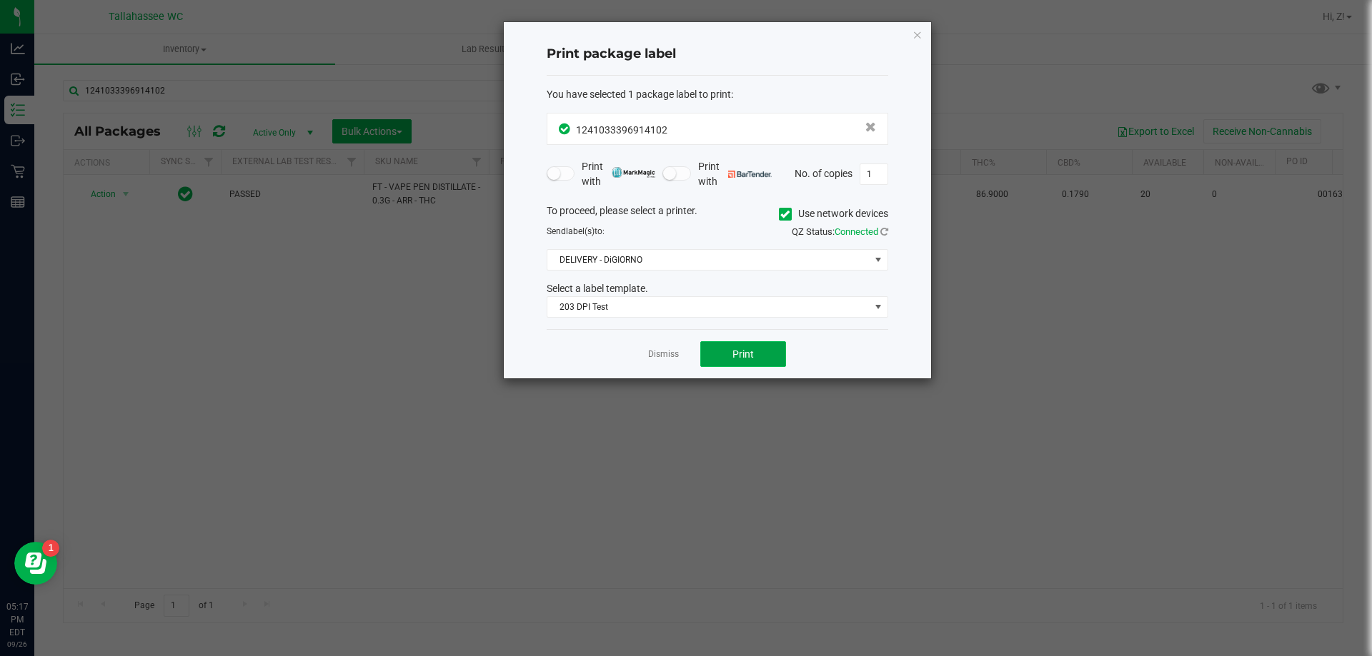
click at [744, 356] on span "Print" at bounding box center [742, 354] width 21 height 11
click at [917, 31] on icon "button" at bounding box center [917, 34] width 10 height 17
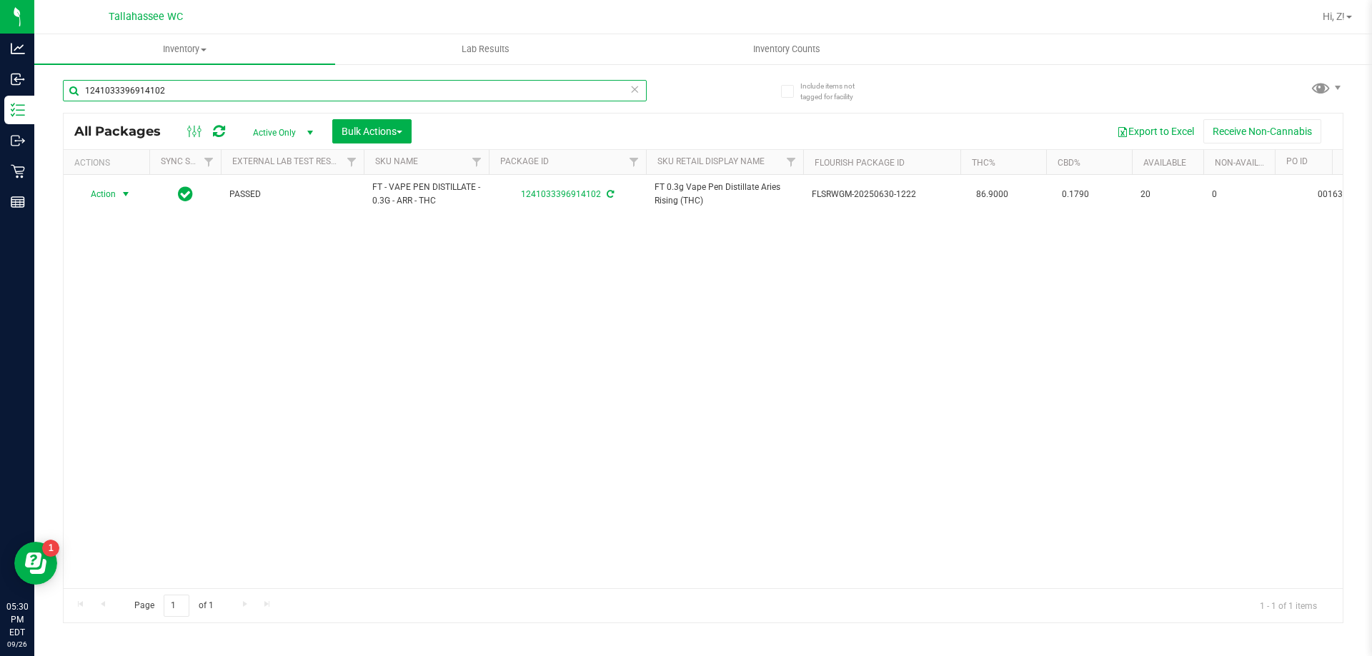
click at [242, 90] on input "1241033396914102" at bounding box center [355, 90] width 584 height 21
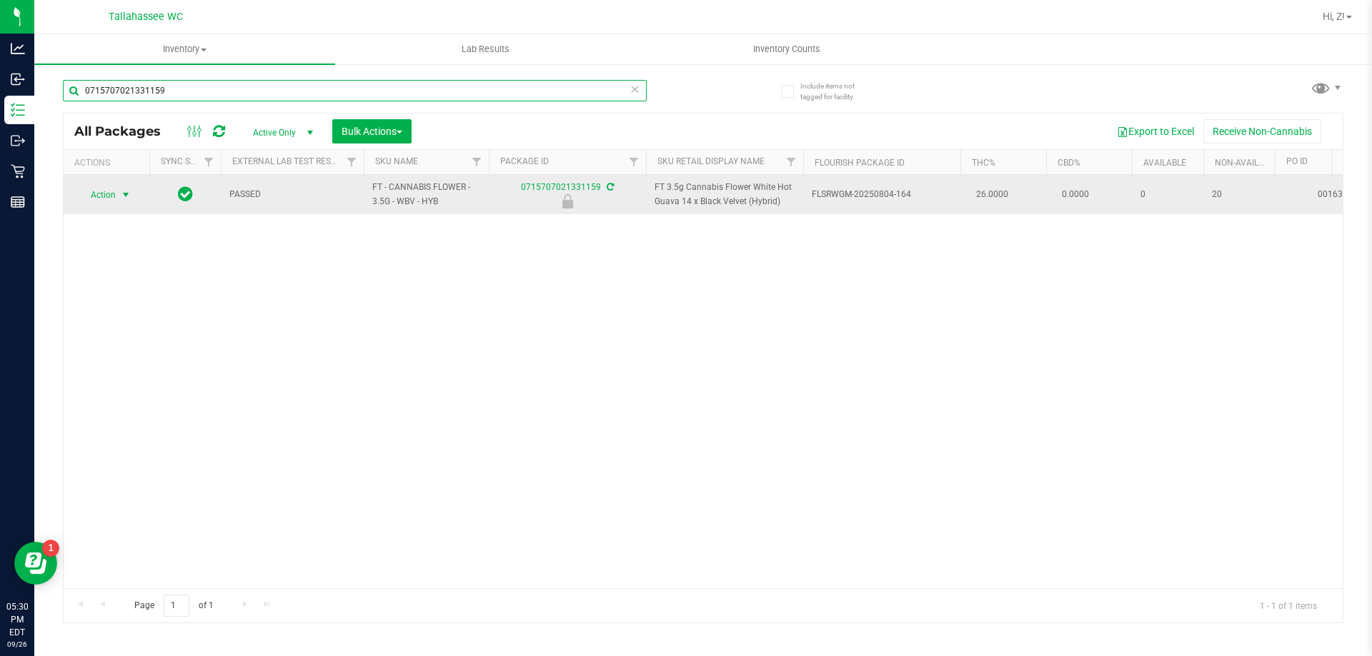
type input "0715707021331159"
click at [114, 188] on span "Action" at bounding box center [97, 195] width 39 height 20
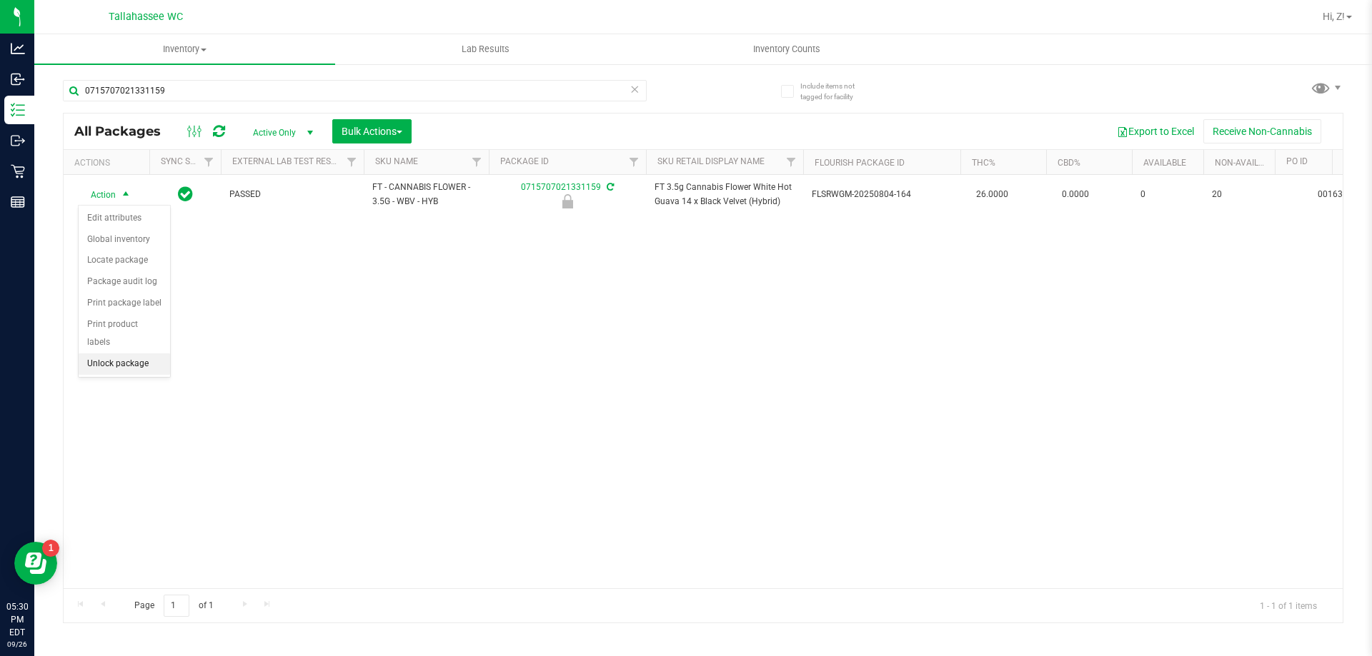
click at [143, 354] on li "Unlock package" at bounding box center [124, 364] width 91 height 21
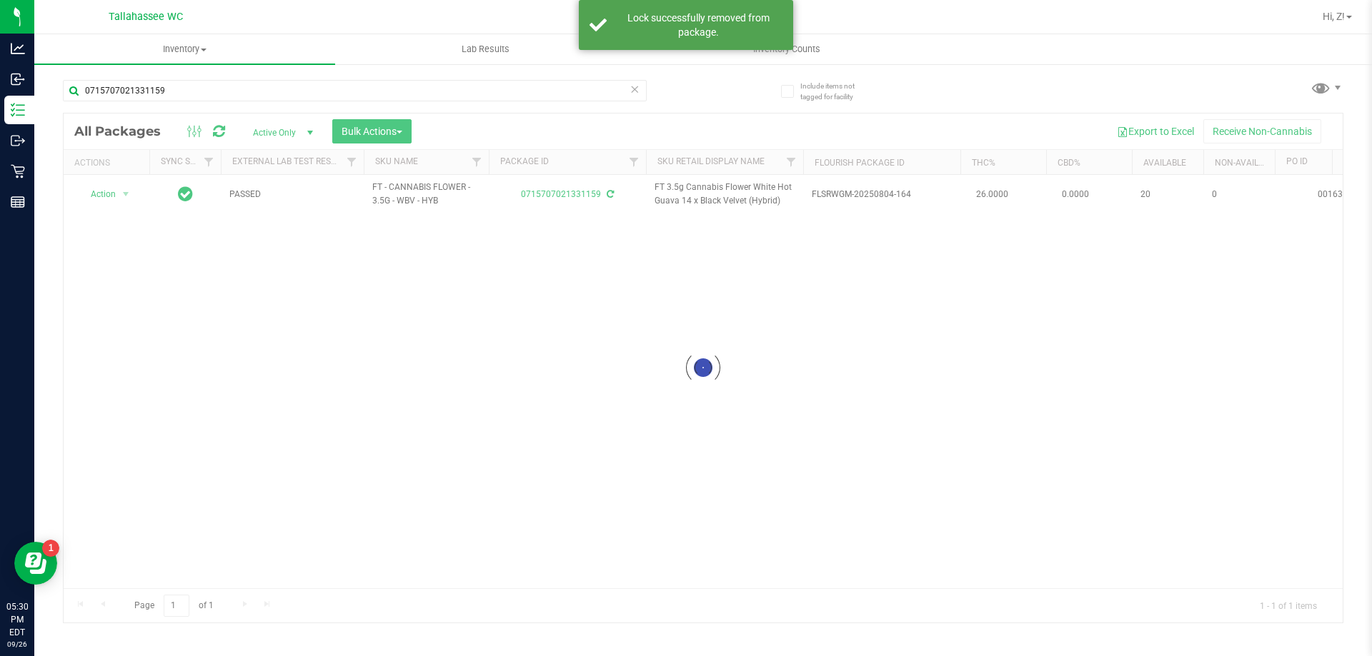
click at [114, 199] on div at bounding box center [703, 368] width 1279 height 509
click at [109, 194] on span "Action" at bounding box center [97, 194] width 39 height 20
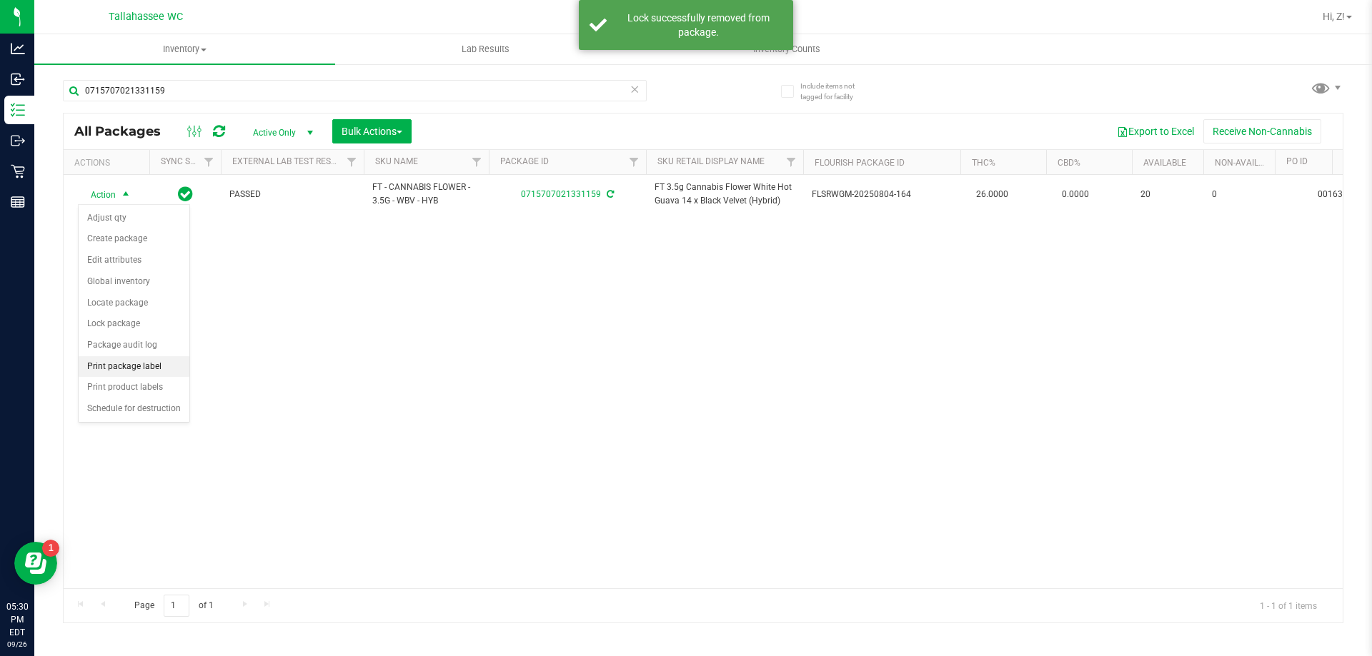
click at [135, 371] on li "Print package label" at bounding box center [134, 366] width 111 height 21
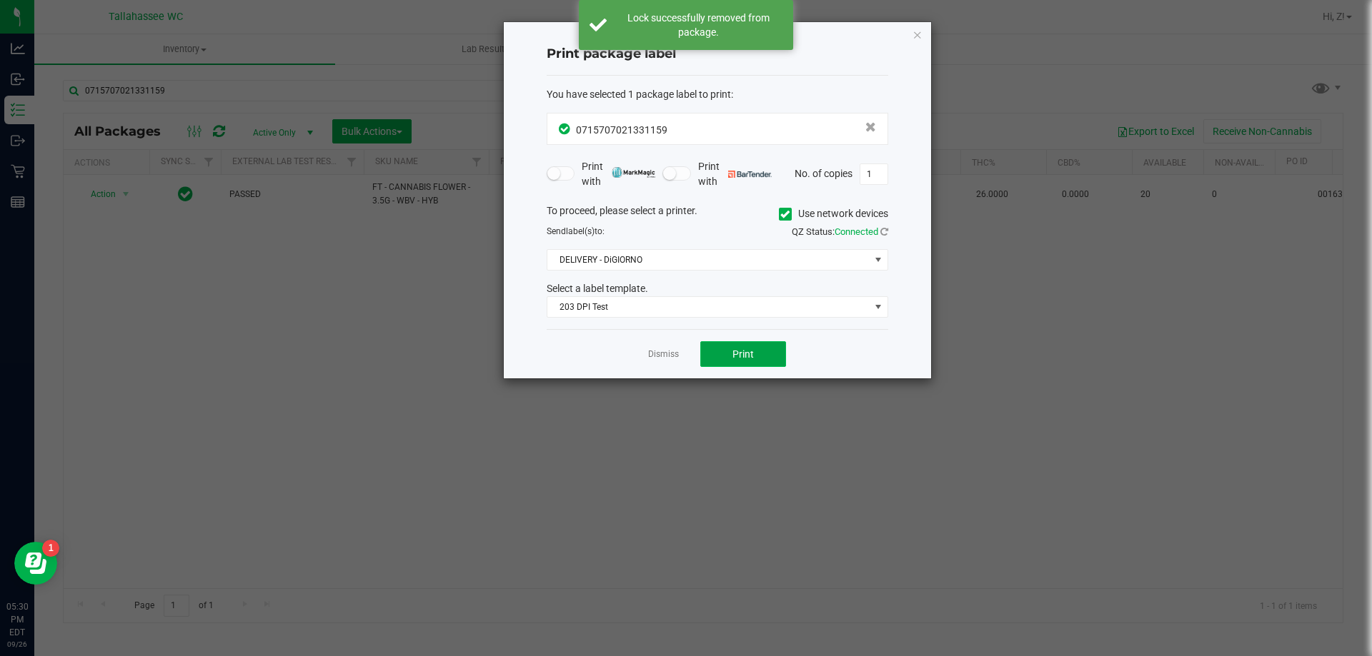
click at [768, 363] on button "Print" at bounding box center [743, 354] width 86 height 26
